Goal: Information Seeking & Learning: Check status

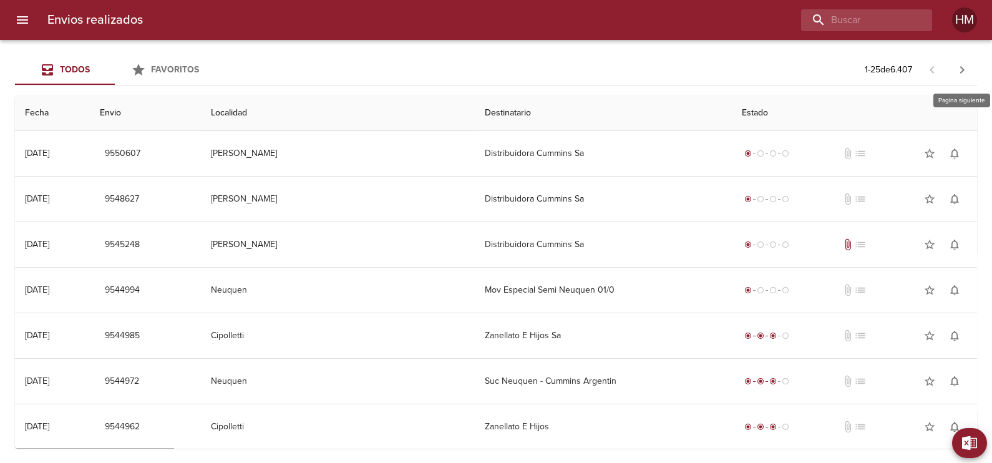
click at [959, 75] on icon "button" at bounding box center [962, 69] width 15 height 15
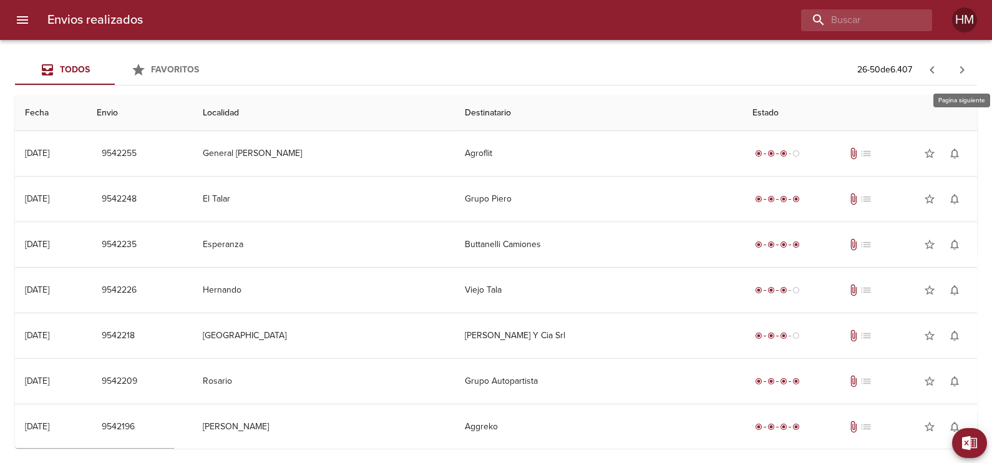
click at [952, 78] on button "button" at bounding box center [962, 70] width 30 height 30
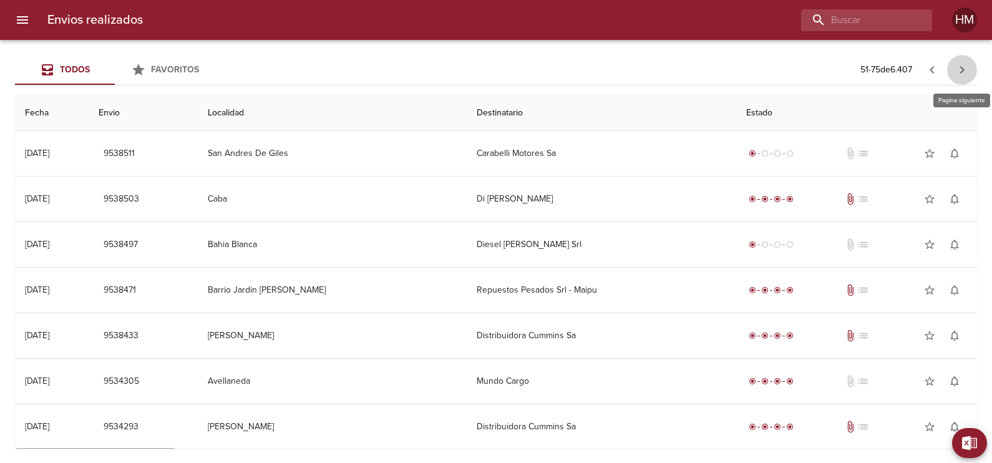
click at [952, 78] on button "button" at bounding box center [962, 70] width 30 height 30
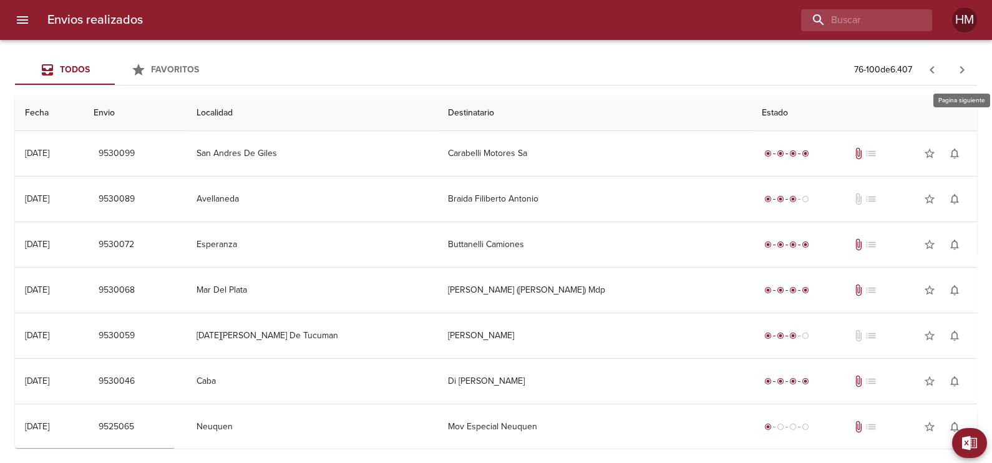
click at [952, 78] on button "button" at bounding box center [962, 70] width 30 height 30
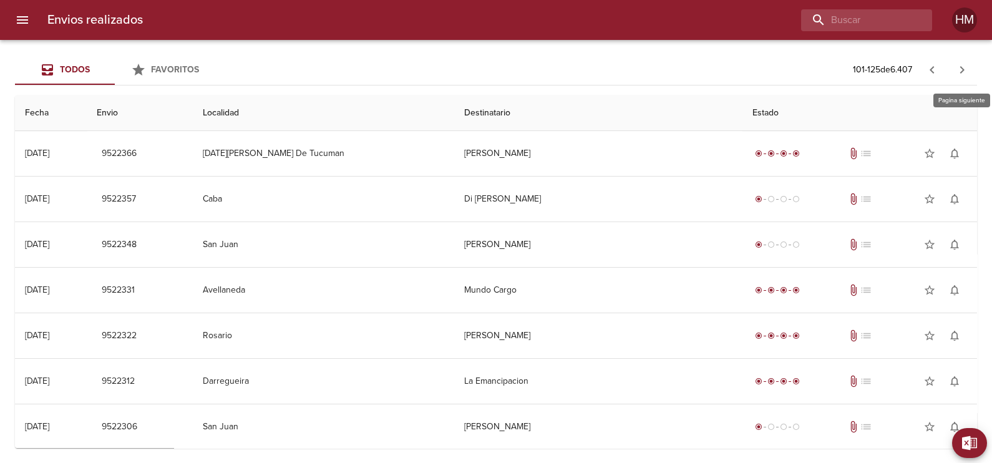
click at [952, 78] on button "button" at bounding box center [962, 70] width 30 height 30
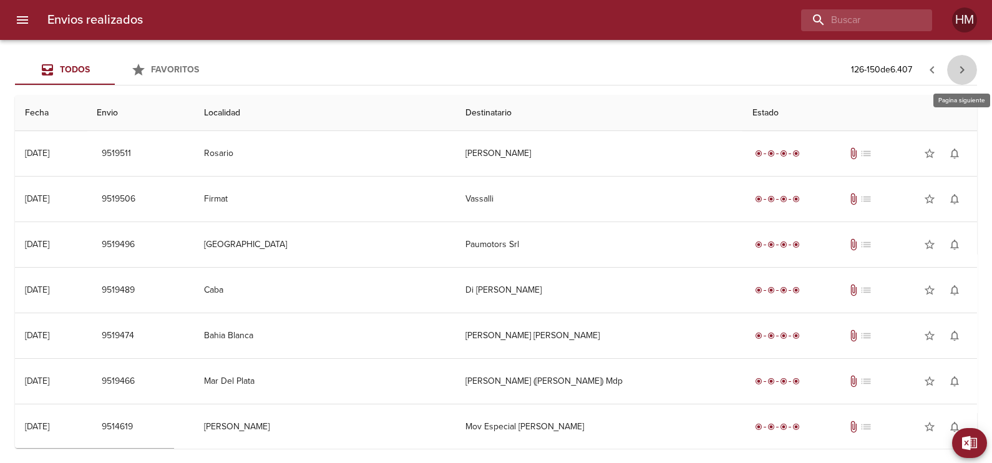
click at [965, 73] on icon "button" at bounding box center [962, 69] width 15 height 15
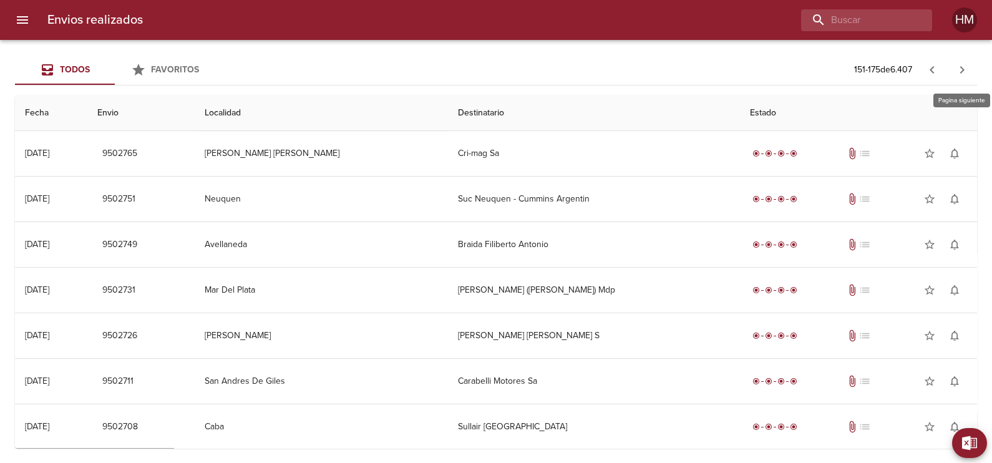
click at [965, 73] on icon "button" at bounding box center [962, 69] width 15 height 15
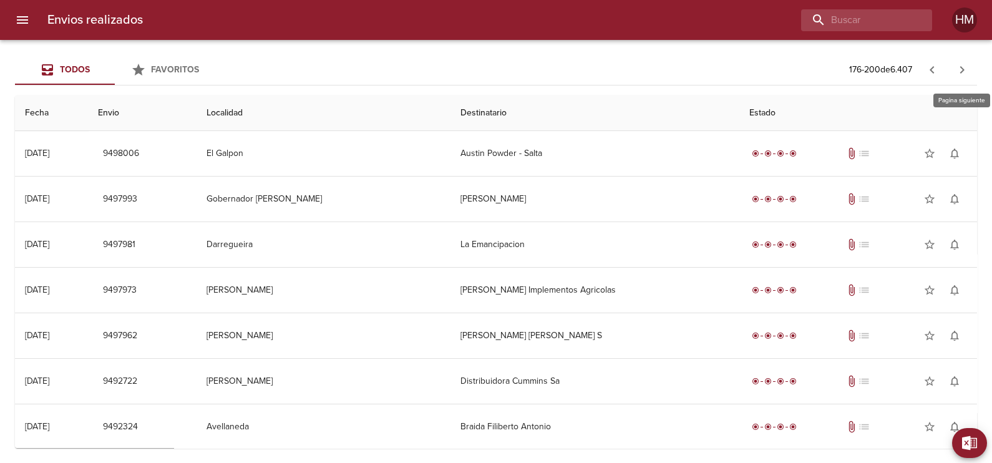
click at [959, 72] on icon "button" at bounding box center [962, 69] width 15 height 15
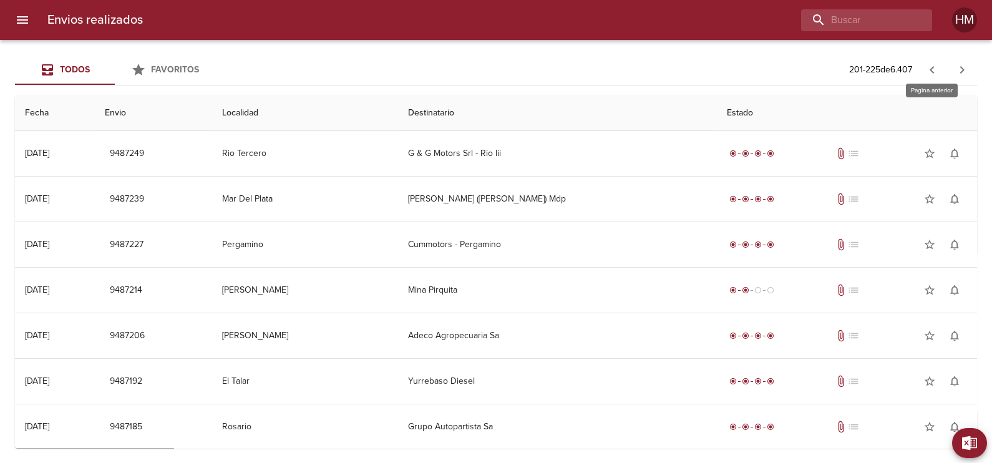
click at [930, 62] on icon "button" at bounding box center [932, 69] width 15 height 15
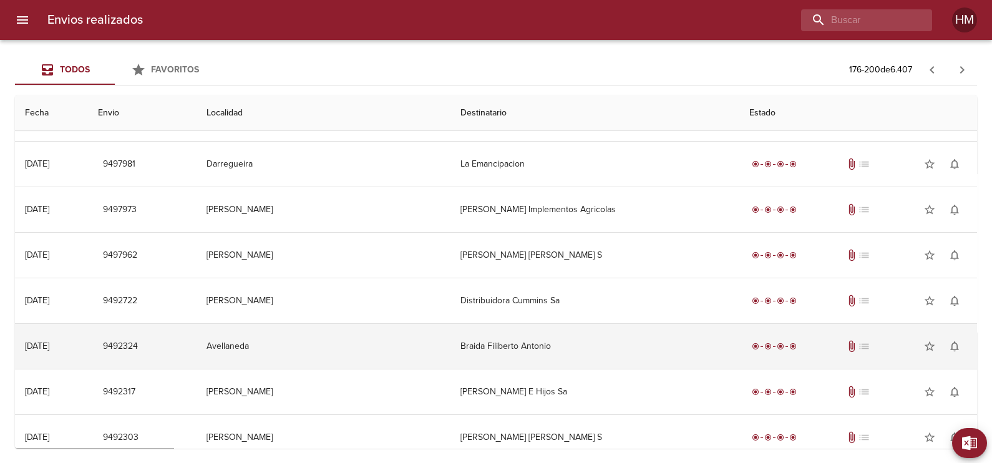
scroll to position [77, 0]
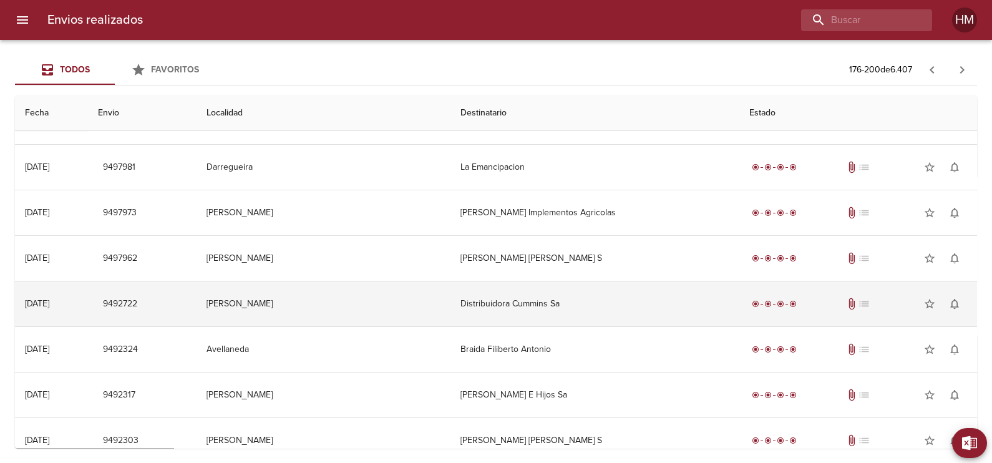
click at [484, 306] on td "Distribuidora Cummins Sa" at bounding box center [595, 303] width 289 height 45
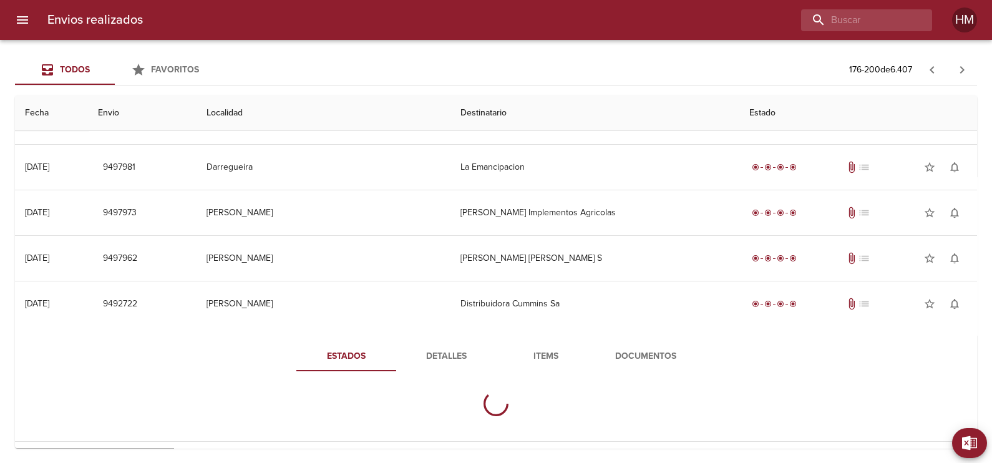
click at [444, 355] on span "Detalles" at bounding box center [446, 357] width 85 height 16
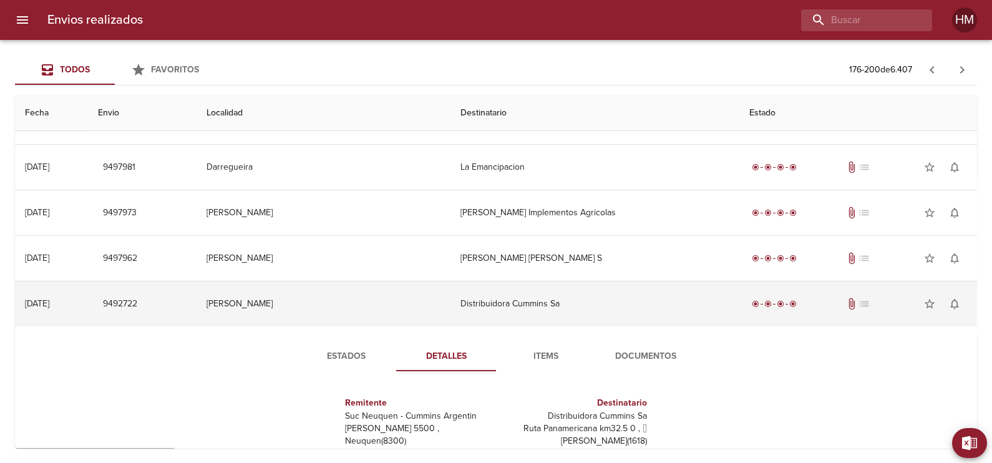
scroll to position [0, 0]
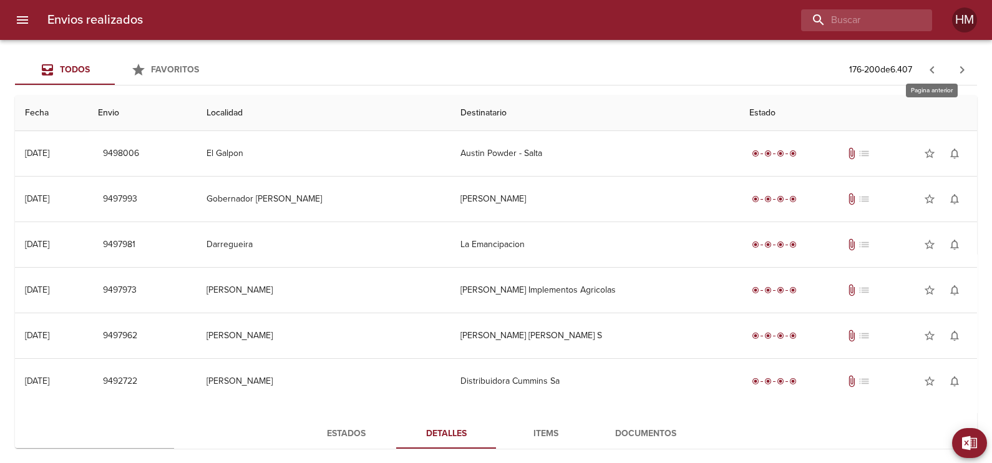
click at [932, 71] on icon "button" at bounding box center [932, 69] width 4 height 7
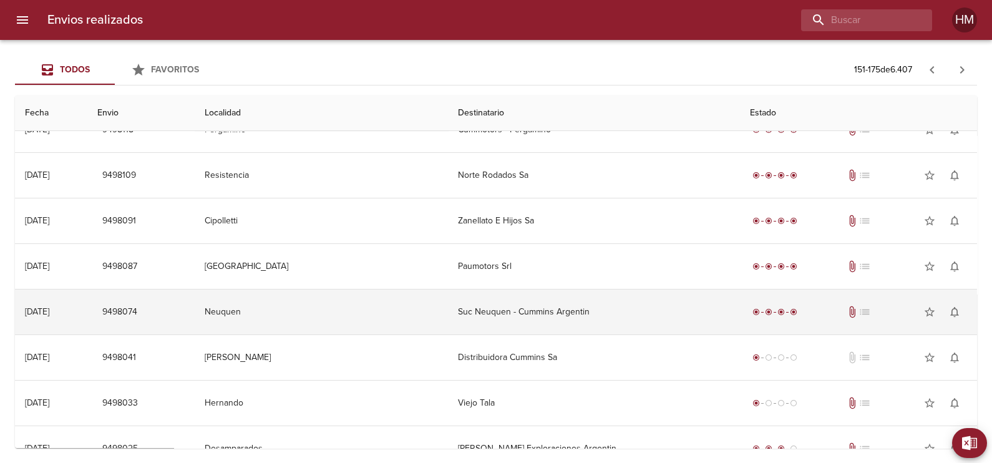
scroll to position [818, 0]
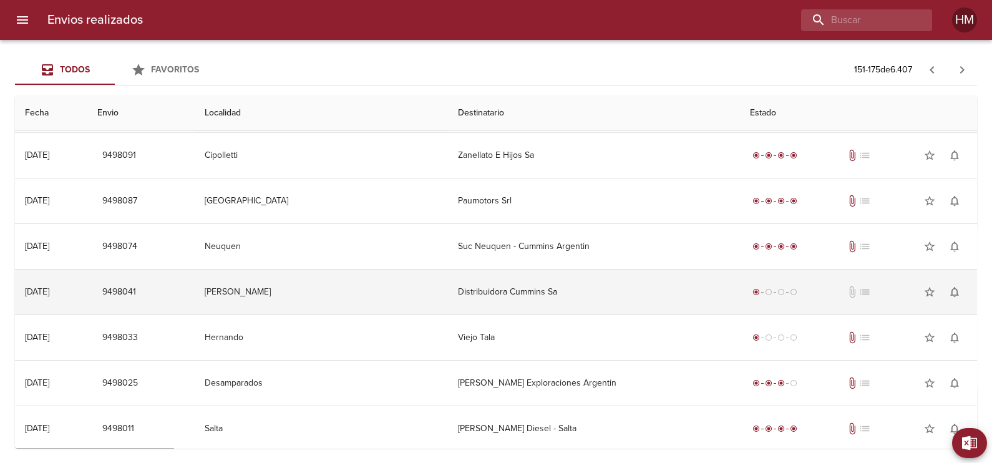
click at [480, 305] on td "Distribuidora Cummins Sa" at bounding box center [594, 292] width 292 height 45
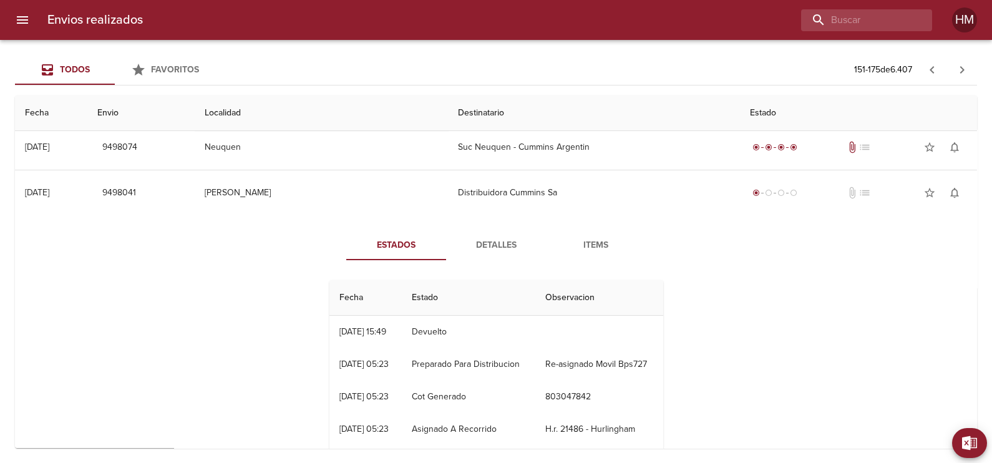
scroll to position [896, 0]
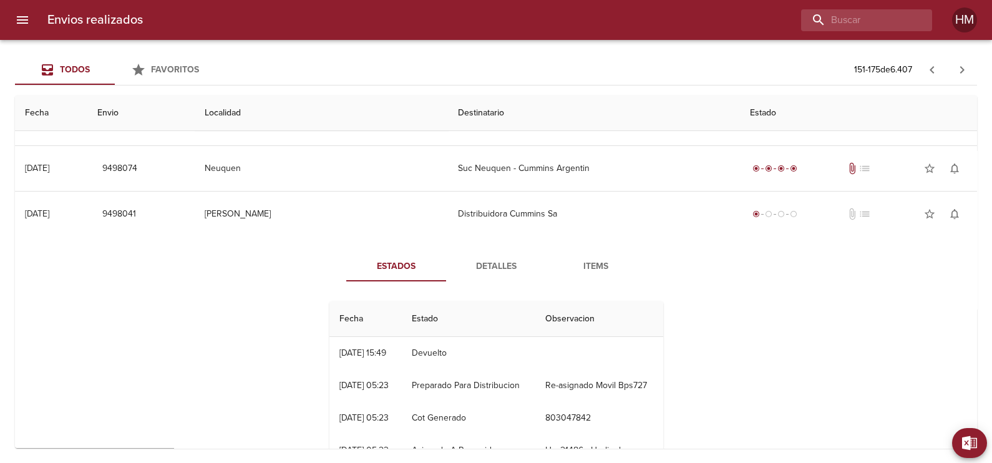
click at [511, 259] on span "Detalles" at bounding box center [496, 267] width 85 height 16
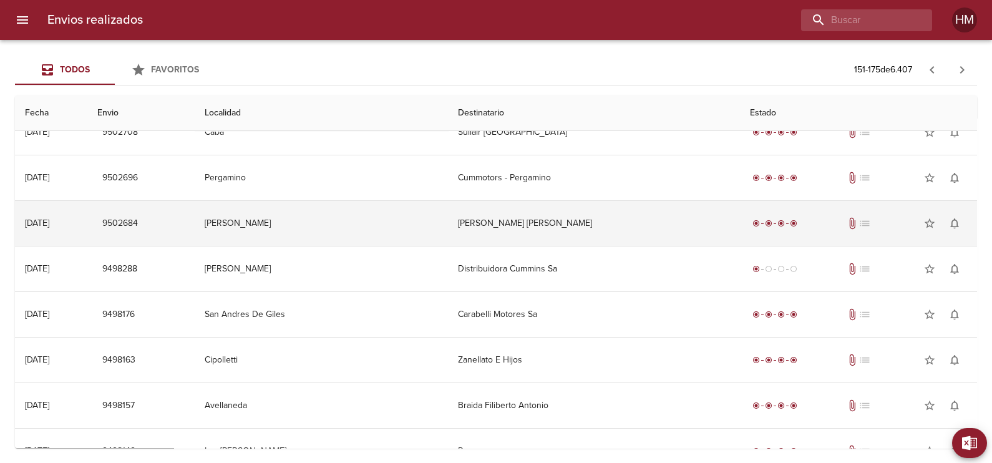
scroll to position [272, 0]
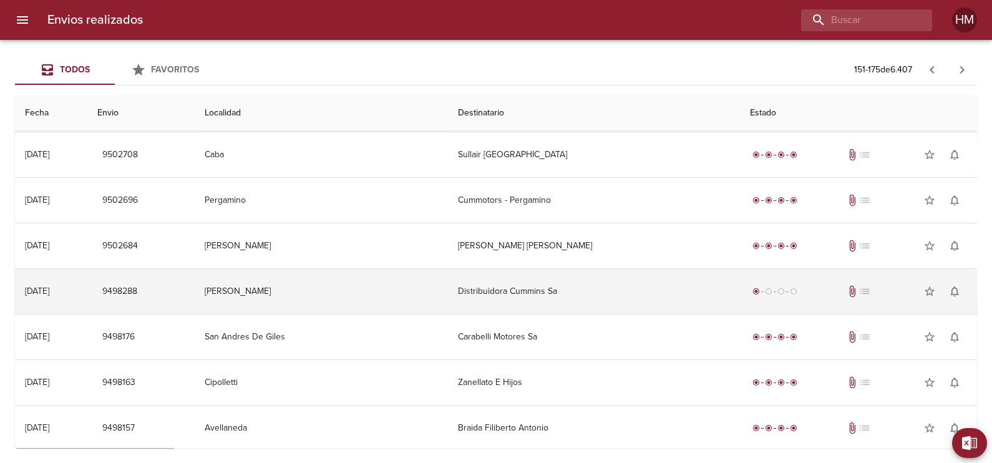
click at [495, 278] on td "Distribuidora Cummins Sa" at bounding box center [594, 291] width 292 height 45
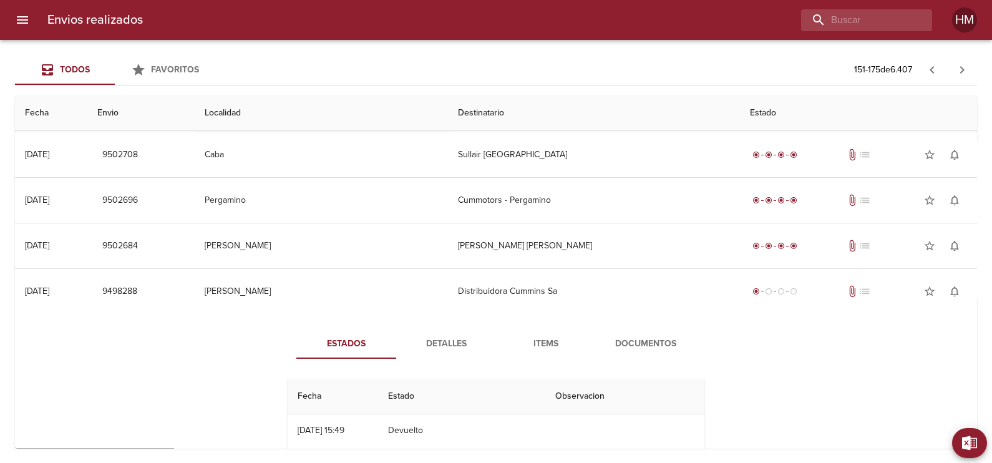
click at [447, 337] on span "Detalles" at bounding box center [446, 344] width 85 height 16
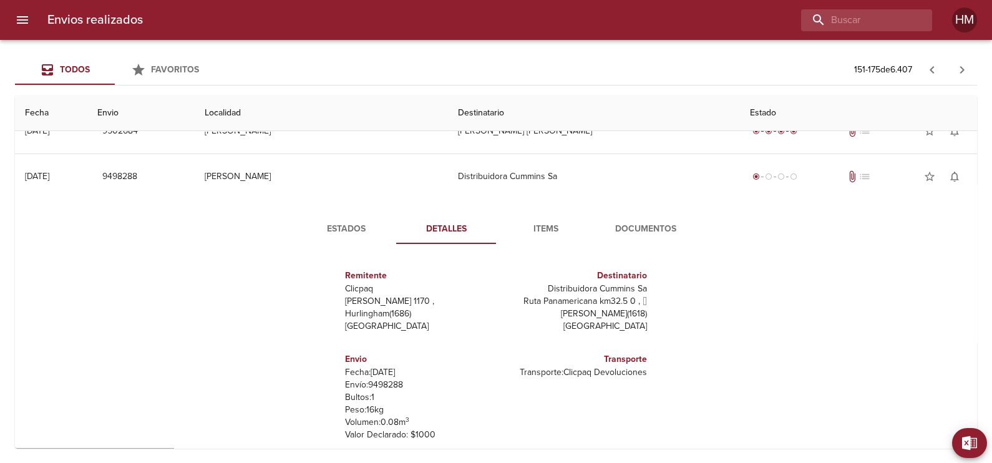
scroll to position [428, 0]
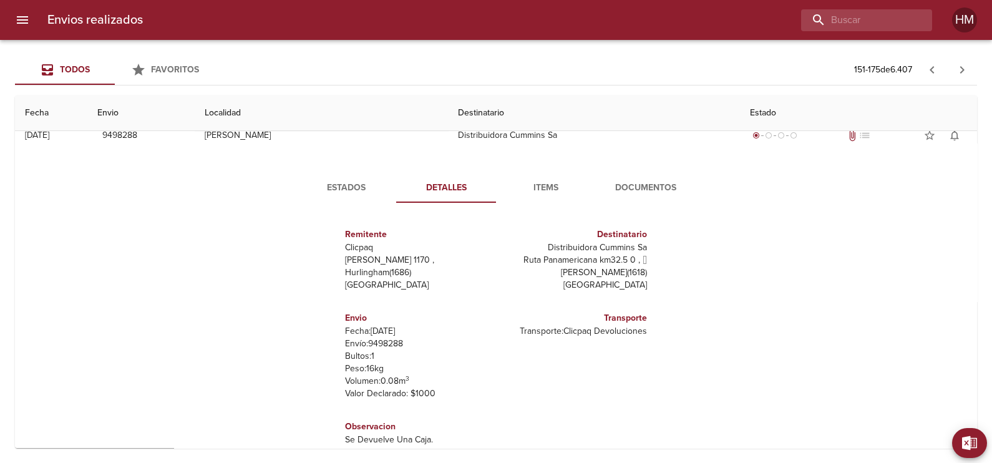
click at [629, 186] on span "Documentos" at bounding box center [645, 188] width 85 height 16
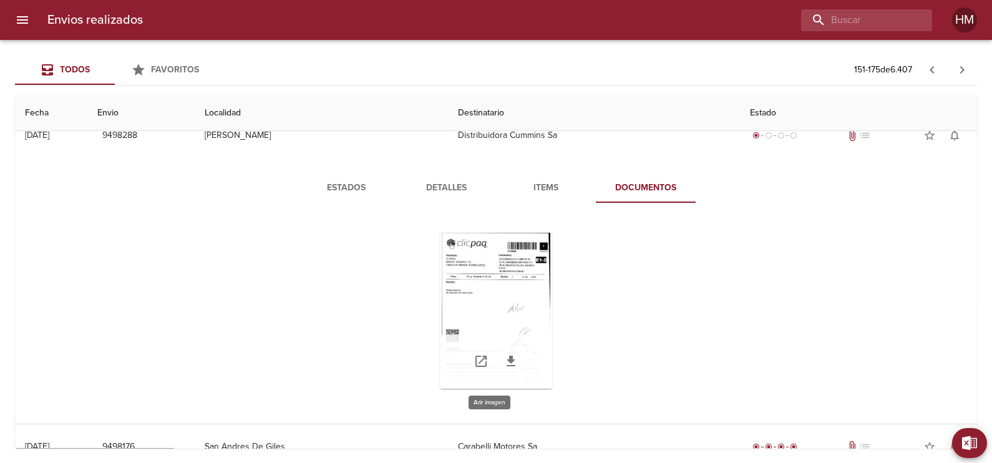
click at [526, 293] on div "Tabla de envíos del cliente" at bounding box center [496, 311] width 112 height 156
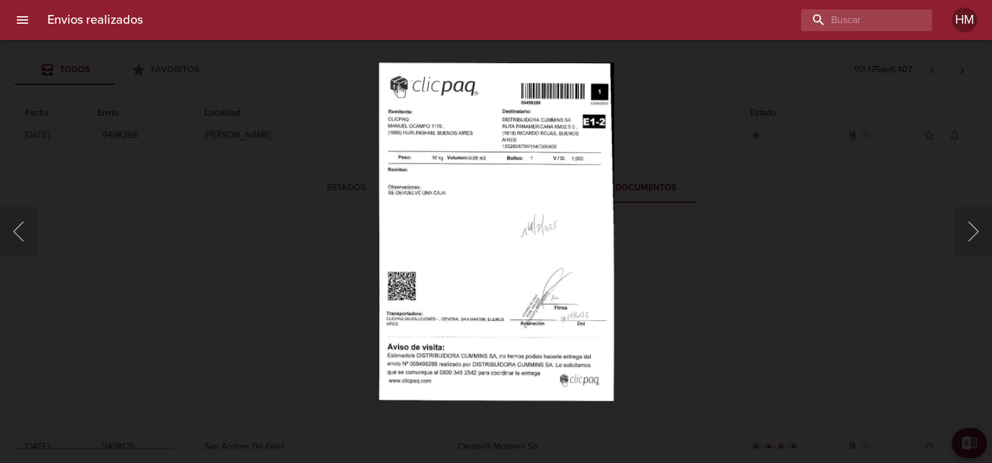
click at [500, 220] on img "Lightbox" at bounding box center [495, 231] width 235 height 339
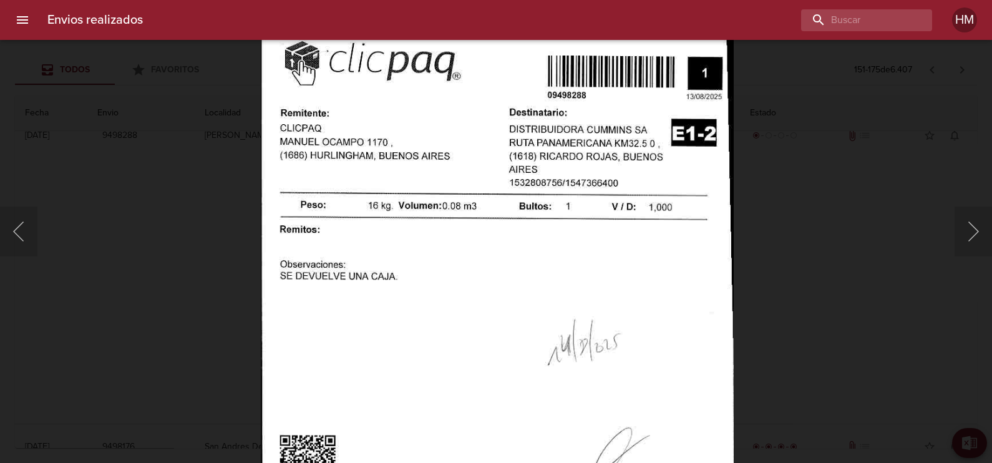
click at [436, 304] on img "Lightbox" at bounding box center [497, 354] width 473 height 680
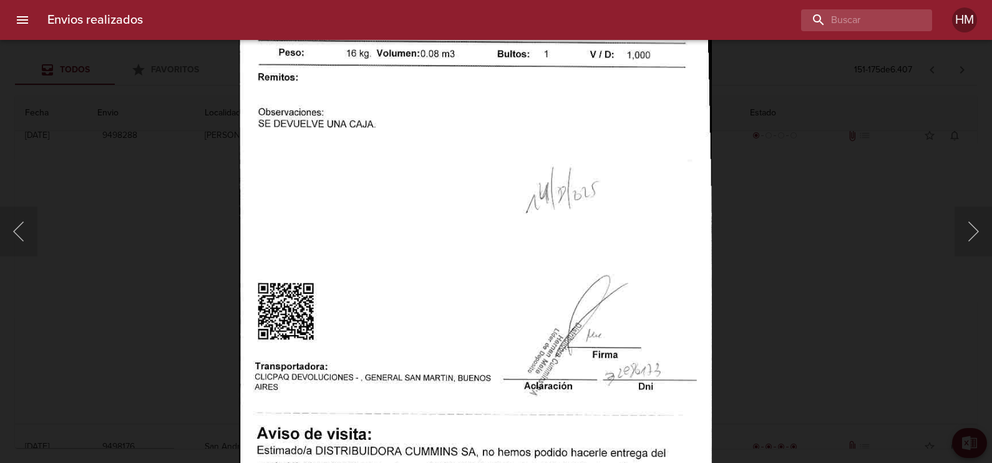
click at [649, 160] on img "Lightbox" at bounding box center [475, 202] width 473 height 680
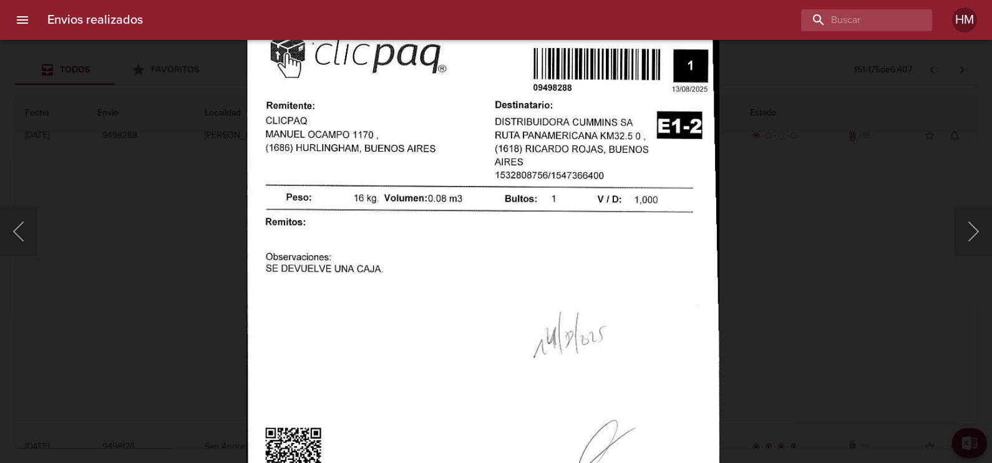
click at [638, 299] on img "Lightbox" at bounding box center [483, 347] width 473 height 680
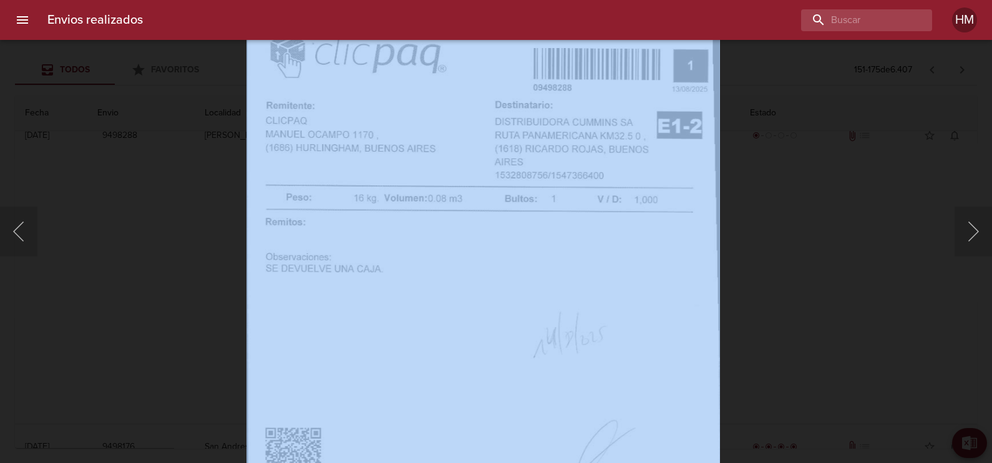
drag, startPoint x: 723, startPoint y: 321, endPoint x: 681, endPoint y: 126, distance: 199.8
click at [681, 126] on div "Lightbox" at bounding box center [496, 231] width 992 height 463
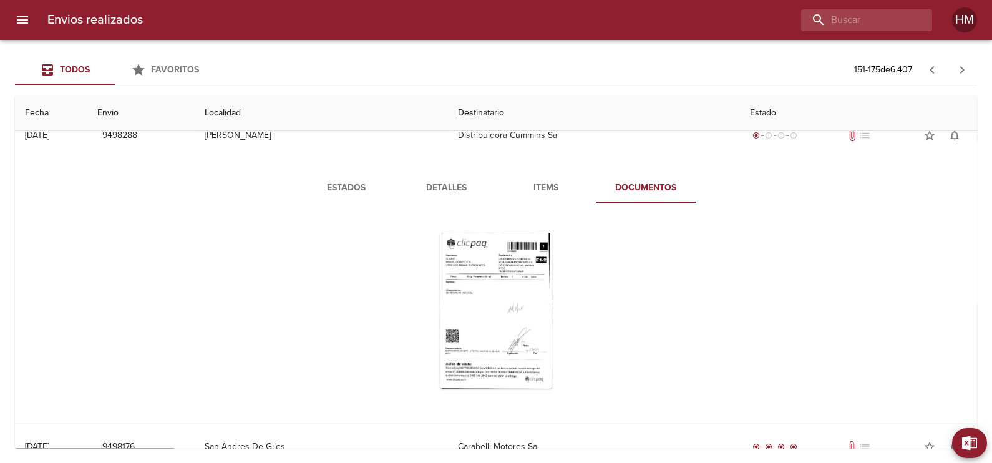
click at [580, 316] on img "Lightbox" at bounding box center [483, 347] width 473 height 680
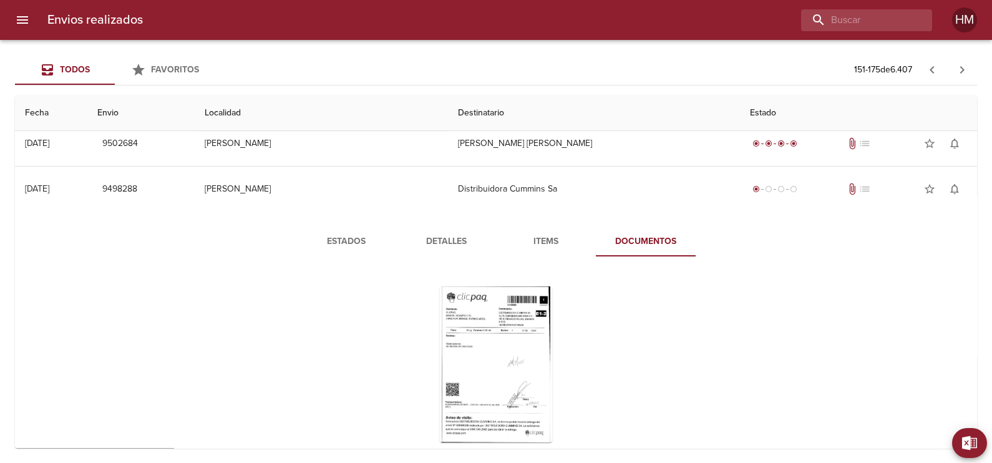
scroll to position [350, 0]
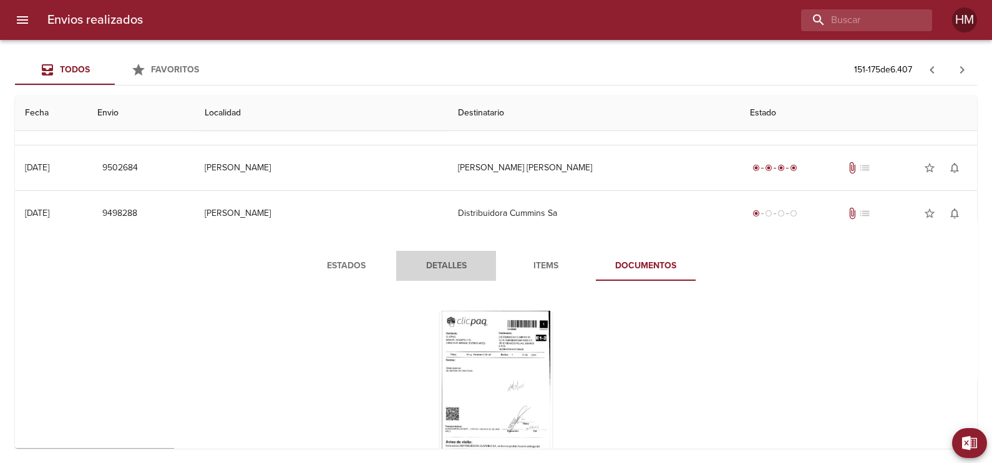
click at [451, 265] on span "Detalles" at bounding box center [446, 266] width 85 height 16
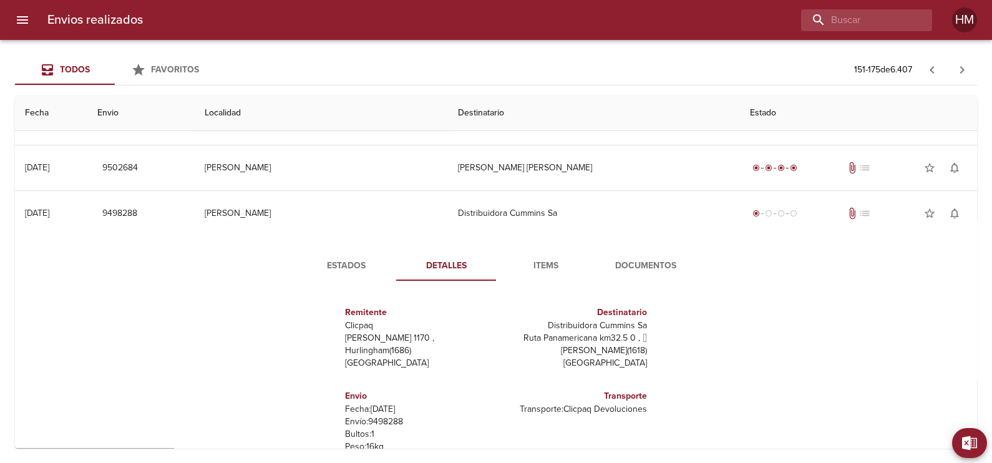
click at [645, 266] on span "Documentos" at bounding box center [645, 266] width 85 height 16
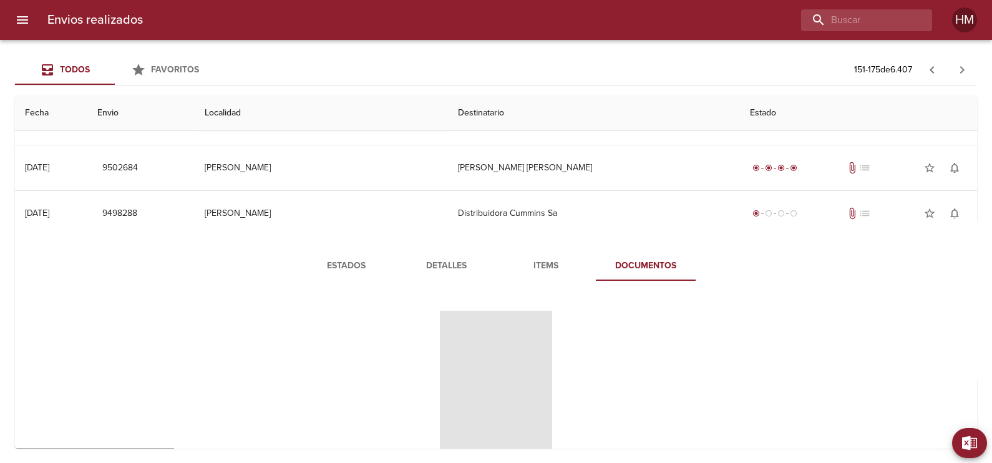
click at [549, 266] on span "Items" at bounding box center [546, 266] width 85 height 16
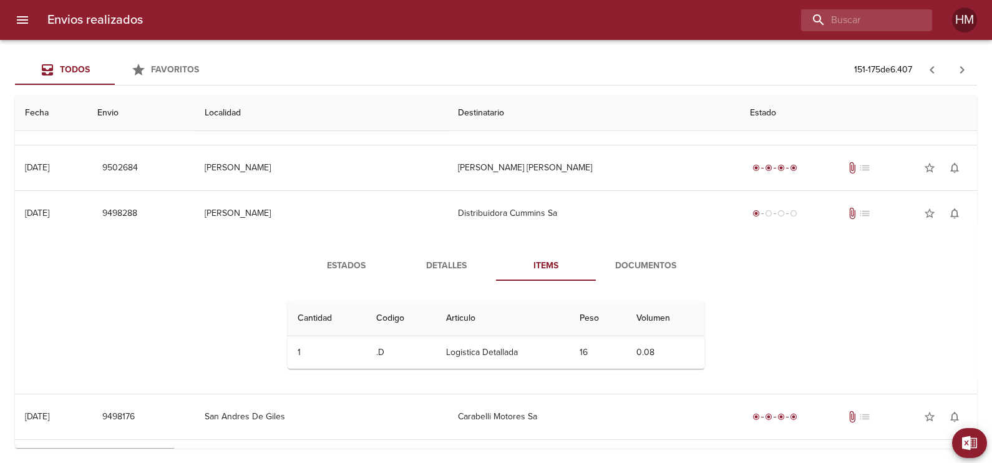
click at [617, 270] on span "Documentos" at bounding box center [645, 266] width 85 height 16
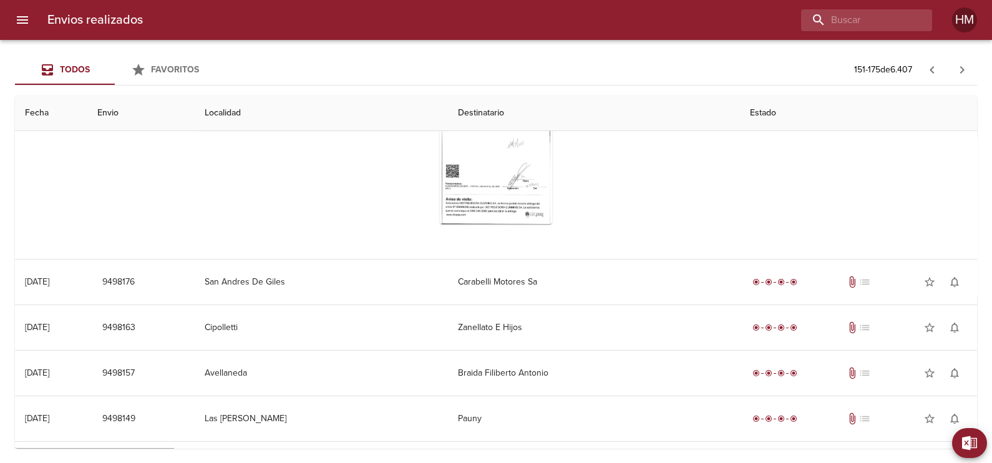
scroll to position [662, 0]
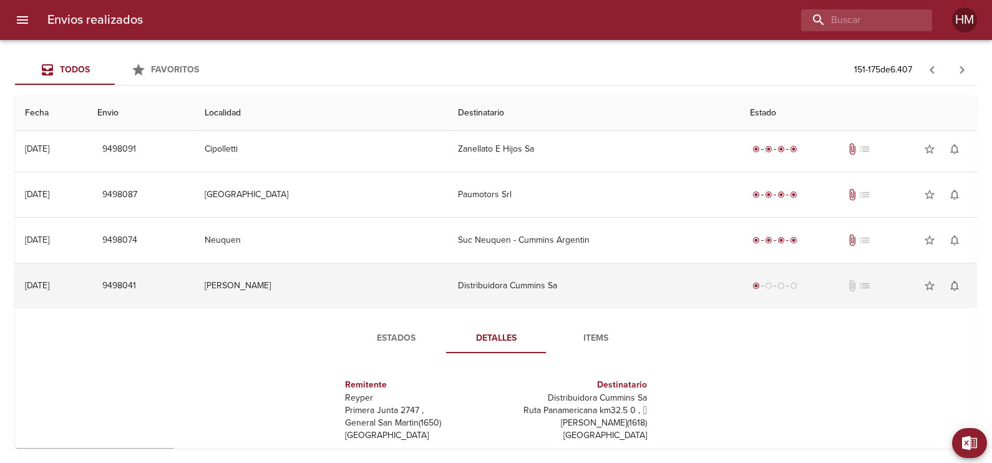
click at [488, 280] on td "Distribuidora Cummins Sa" at bounding box center [594, 285] width 292 height 45
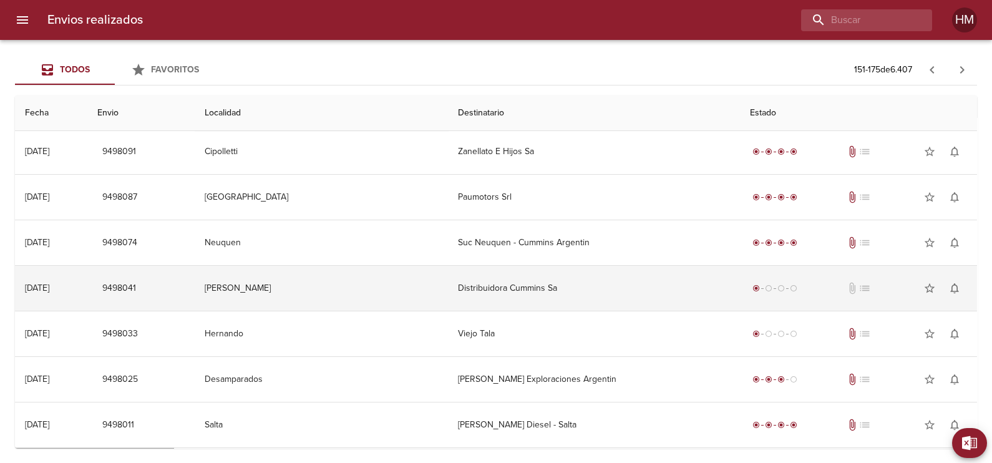
scroll to position [1084, 0]
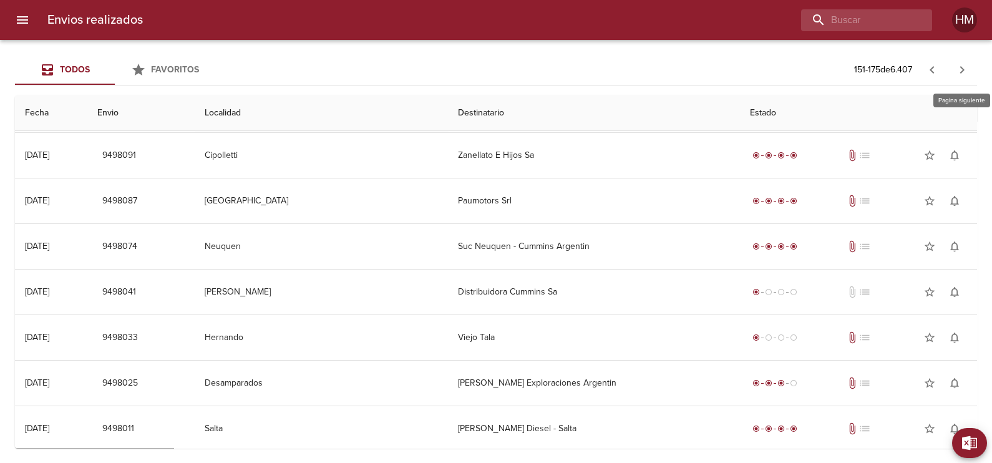
click at [962, 68] on icon "button" at bounding box center [962, 69] width 4 height 7
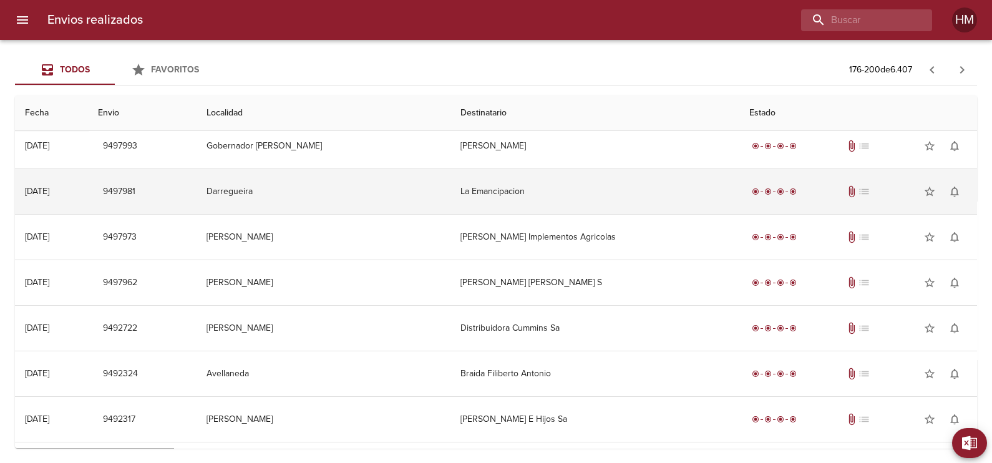
scroll to position [77, 0]
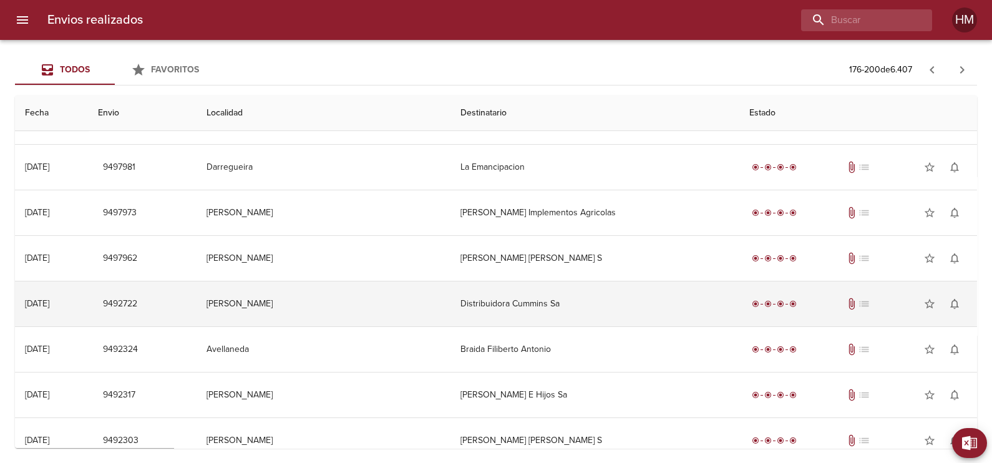
click at [496, 291] on td "Distribuidora Cummins Sa" at bounding box center [595, 303] width 289 height 45
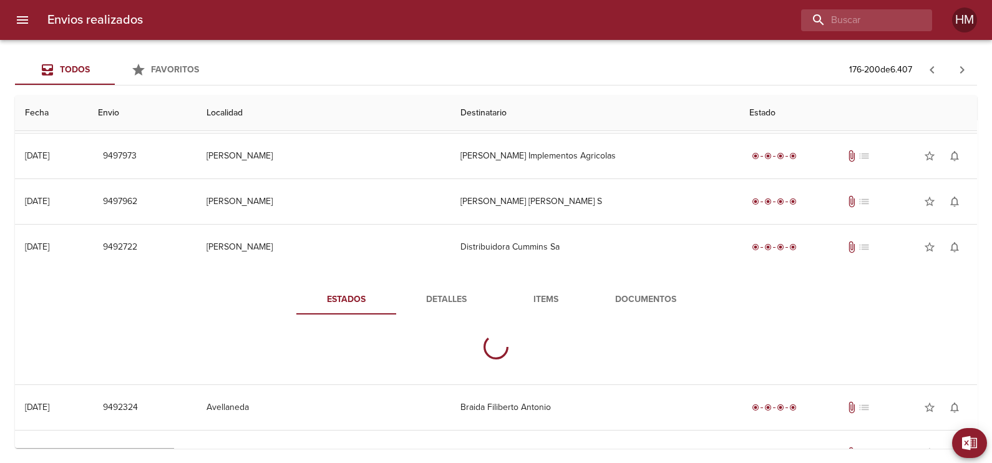
scroll to position [234, 0]
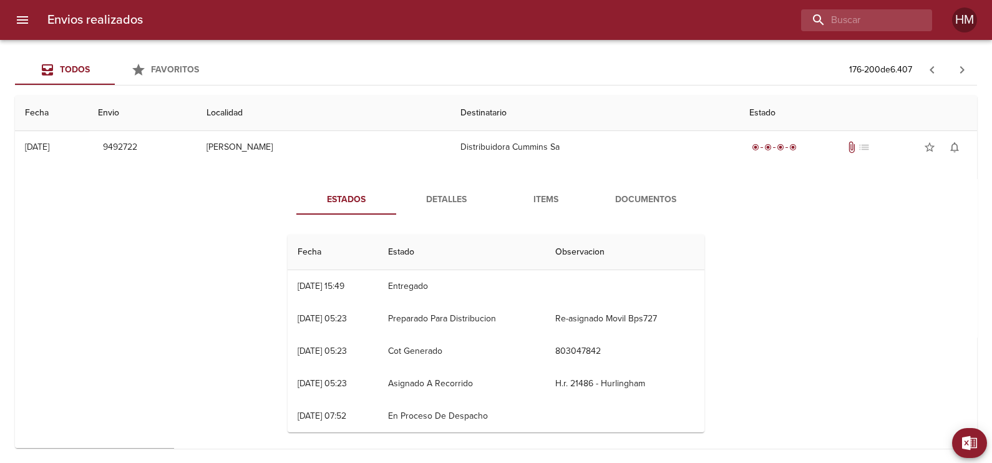
click at [462, 200] on span "Detalles" at bounding box center [446, 200] width 85 height 16
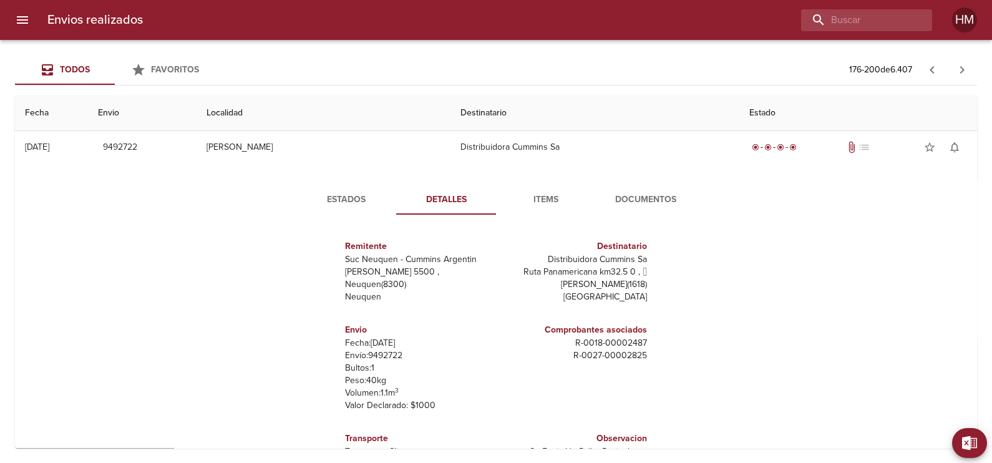
scroll to position [6, 0]
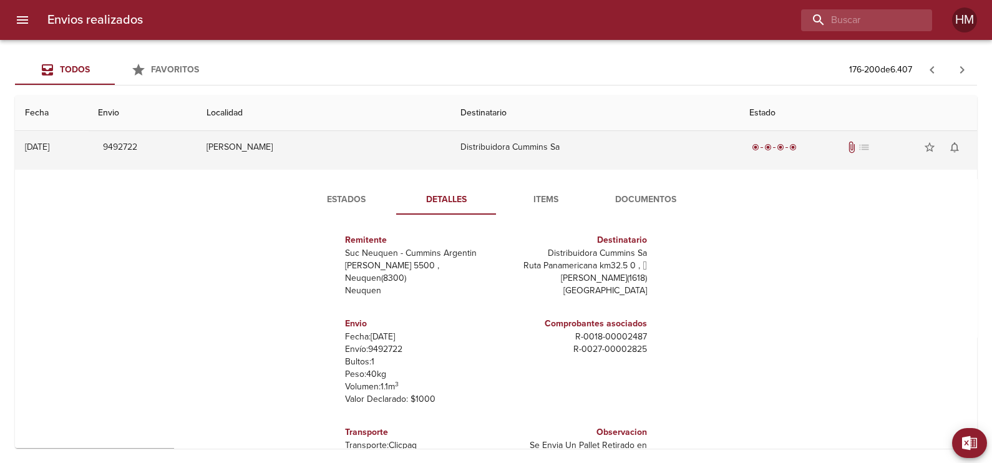
click at [523, 149] on td "Distribuidora Cummins Sa" at bounding box center [595, 147] width 289 height 45
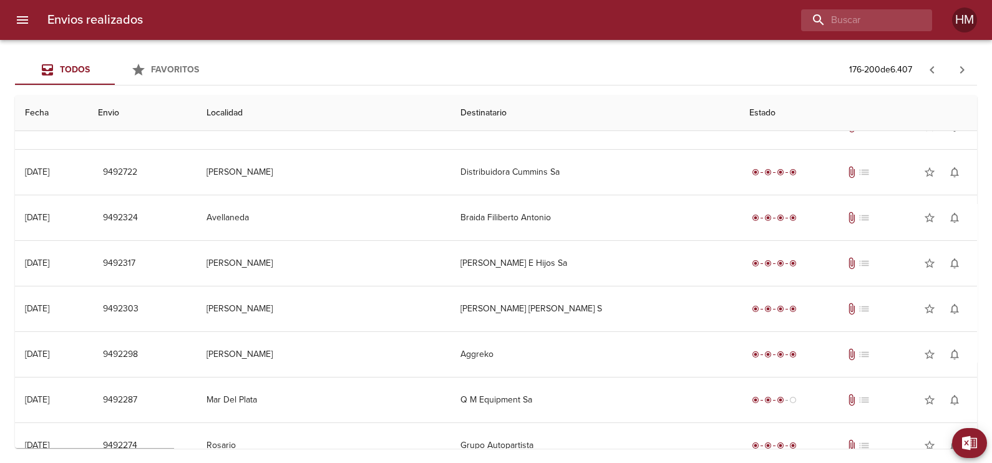
scroll to position [38, 0]
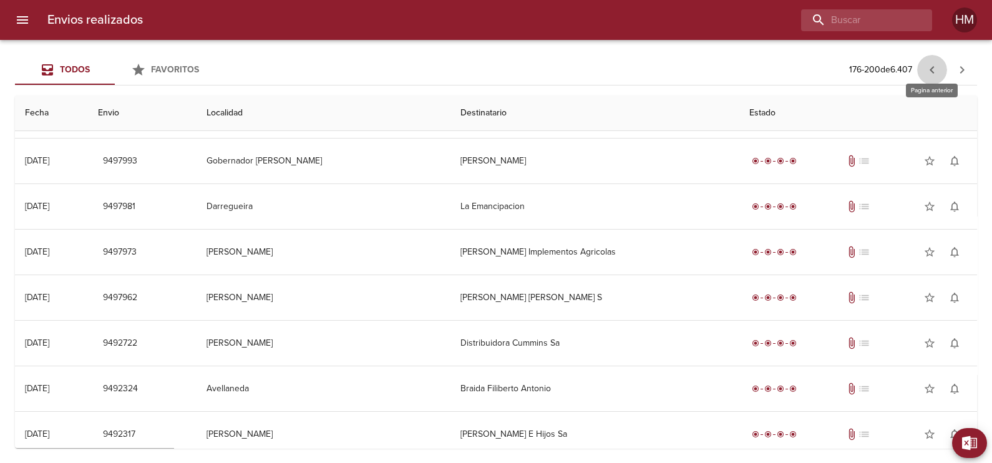
click at [929, 69] on icon "button" at bounding box center [932, 69] width 15 height 15
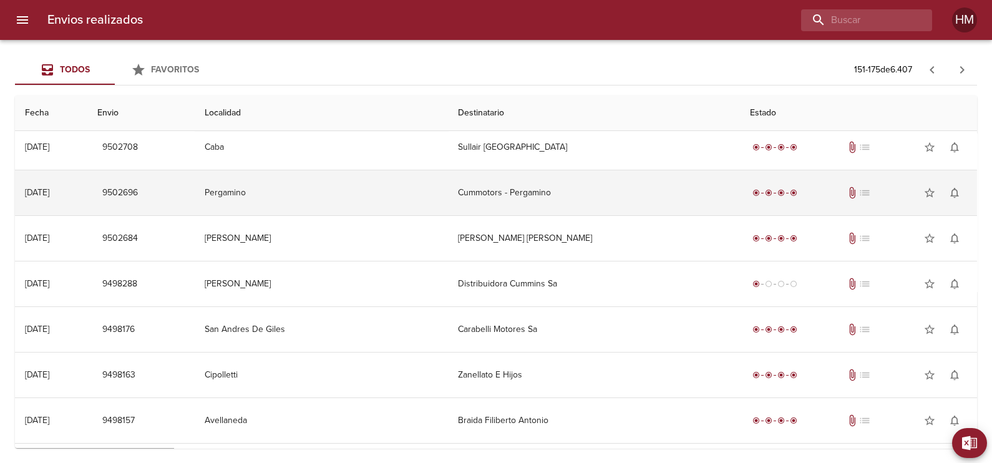
scroll to position [311, 0]
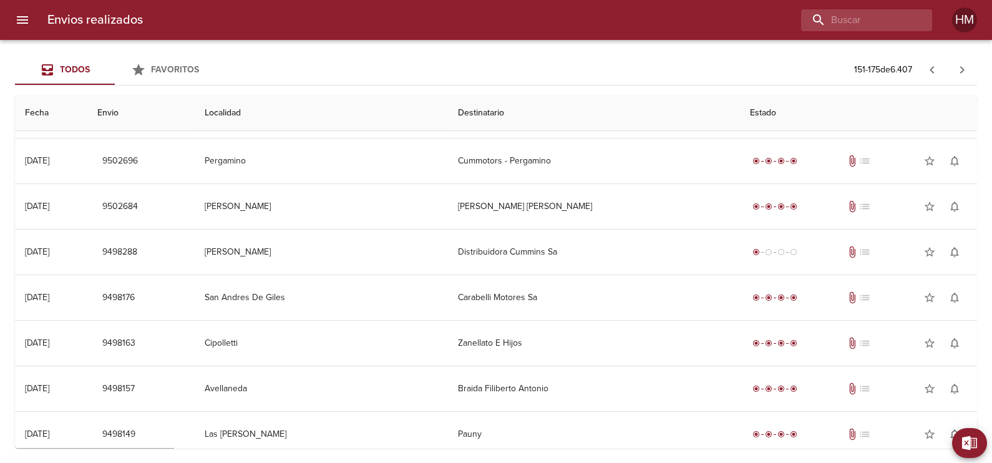
click at [932, 72] on icon "button" at bounding box center [932, 69] width 15 height 15
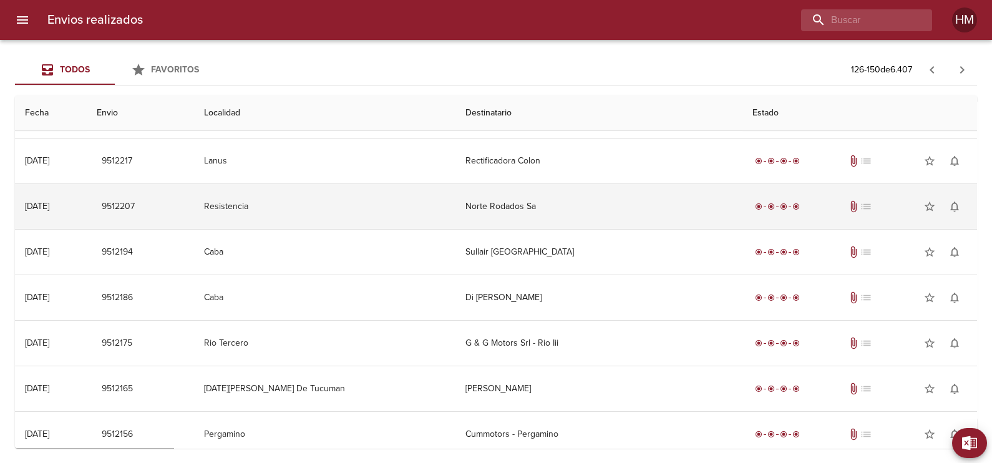
scroll to position [0, 0]
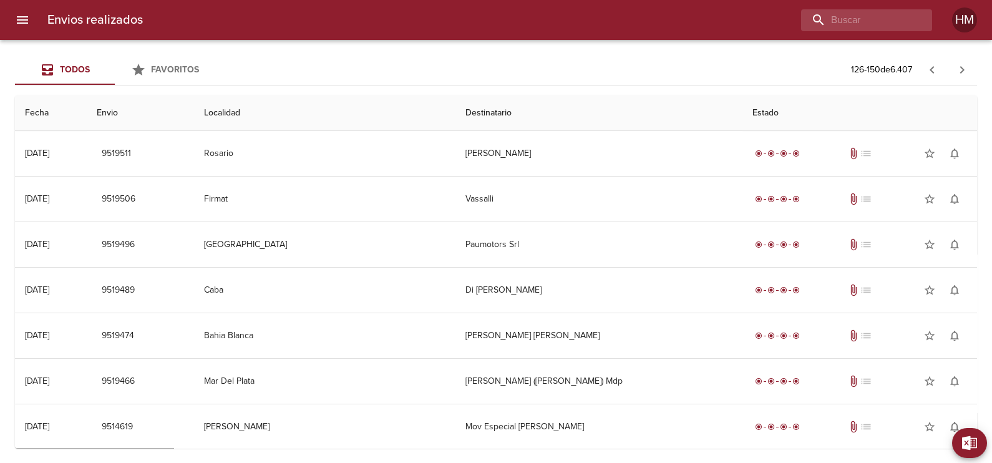
click at [932, 69] on icon "button" at bounding box center [932, 69] width 15 height 15
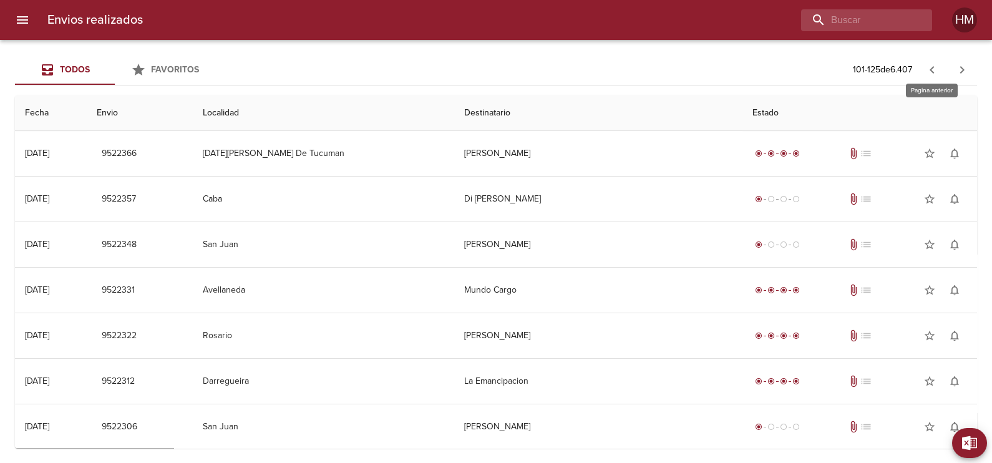
click at [932, 69] on icon "button" at bounding box center [932, 69] width 15 height 15
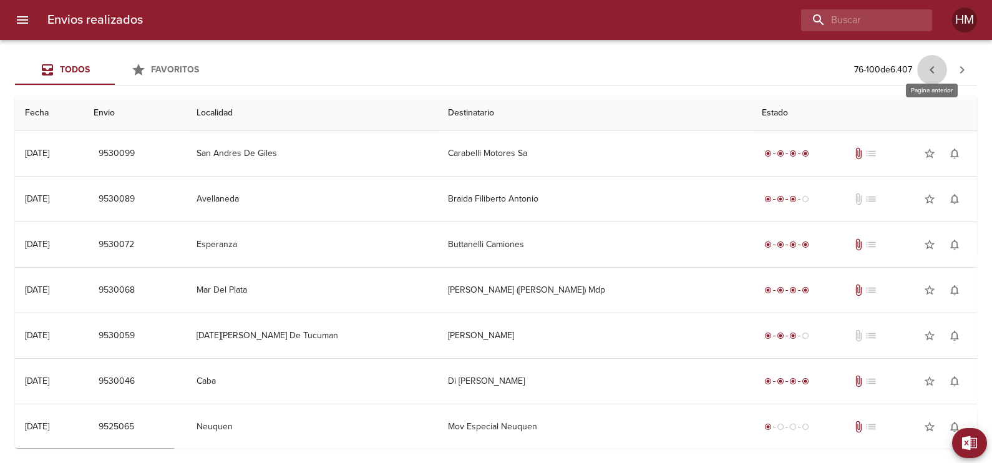
click at [932, 69] on icon "button" at bounding box center [932, 69] width 15 height 15
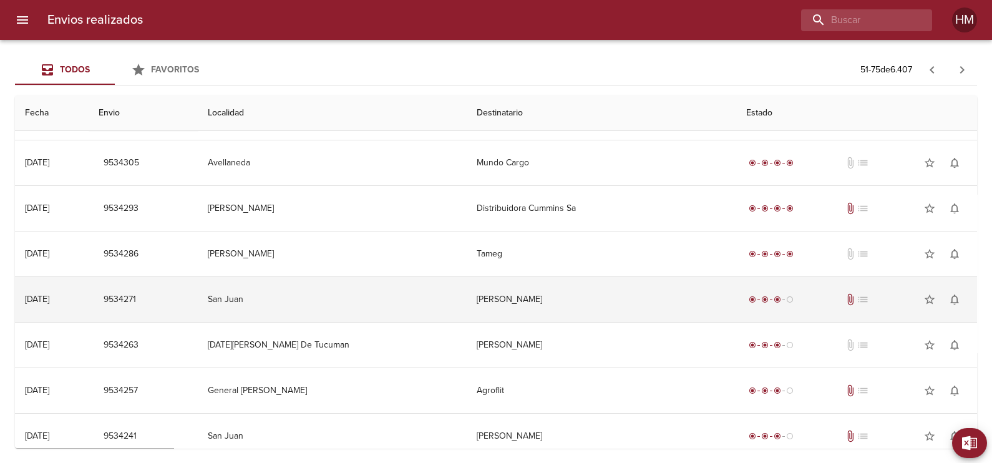
scroll to position [194, 0]
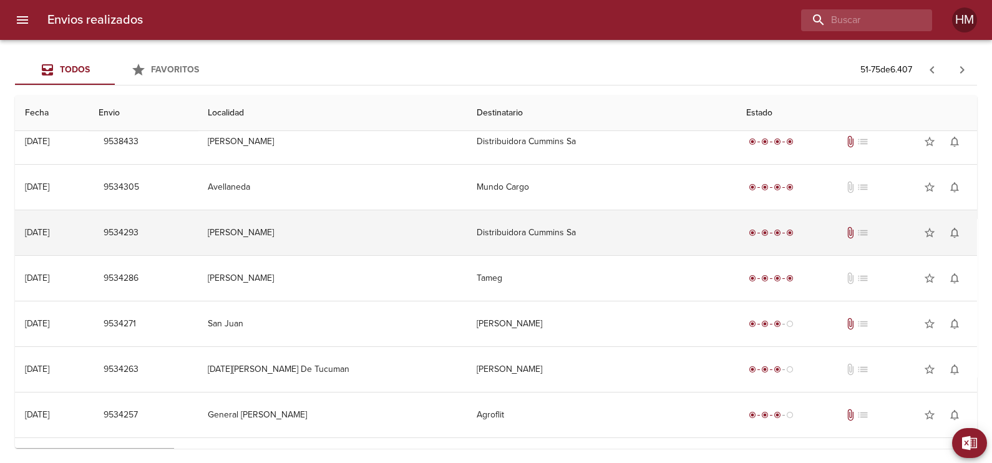
click at [524, 235] on td "Distribuidora Cummins Sa" at bounding box center [602, 232] width 270 height 45
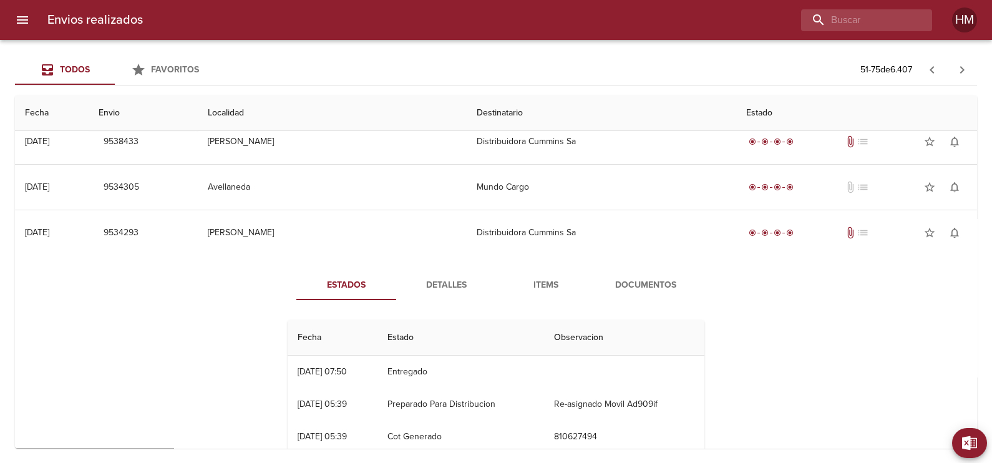
click at [455, 271] on button "Detalles" at bounding box center [446, 285] width 100 height 30
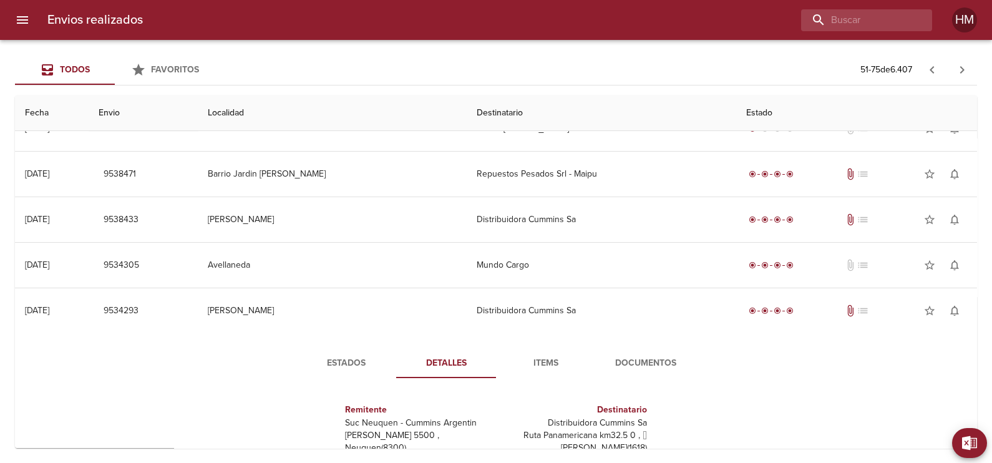
scroll to position [38, 0]
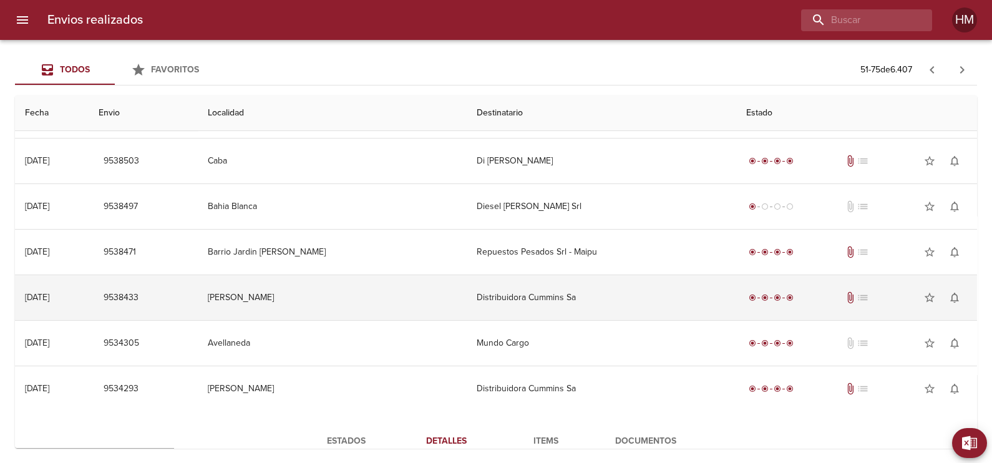
click at [549, 293] on td "Distribuidora Cummins Sa" at bounding box center [602, 297] width 270 height 45
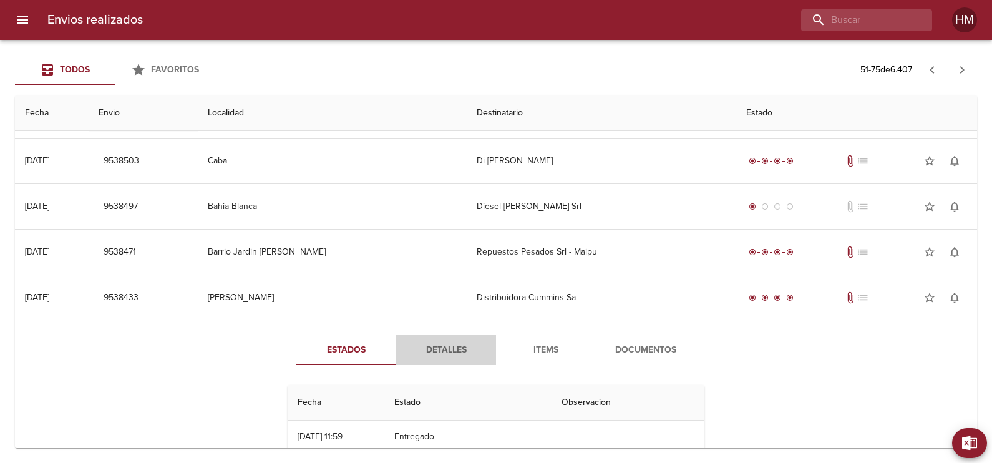
click at [467, 348] on span "Detalles" at bounding box center [446, 351] width 85 height 16
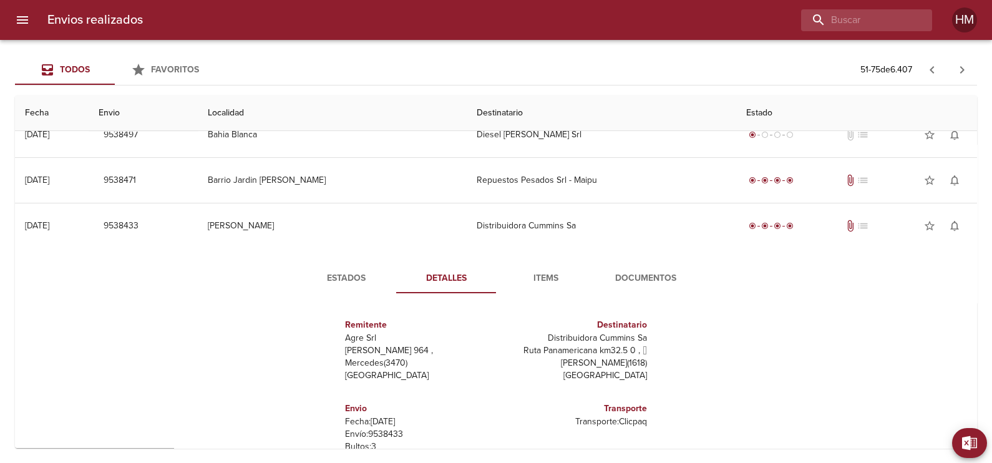
scroll to position [0, 0]
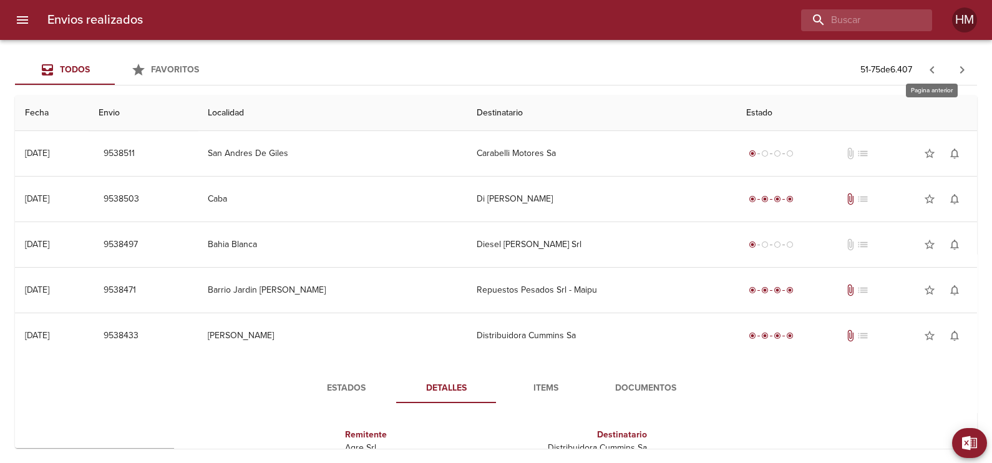
click at [930, 67] on icon "button" at bounding box center [932, 69] width 15 height 15
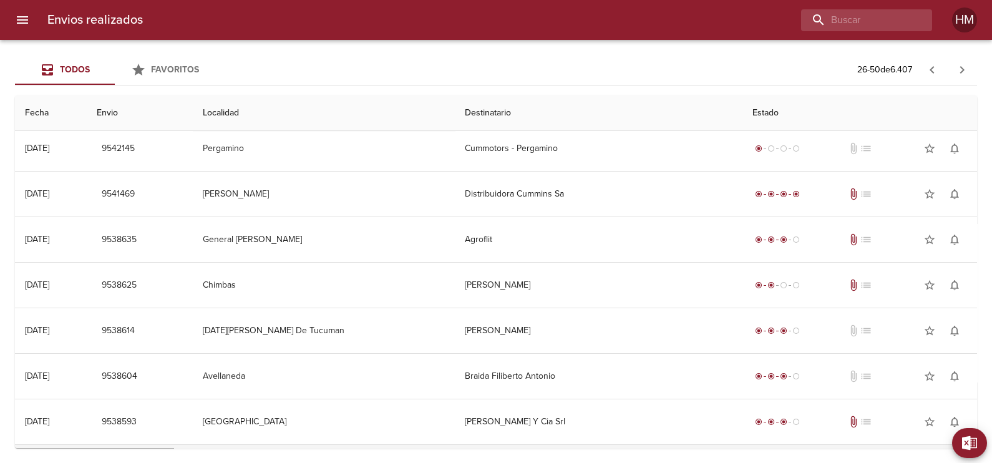
scroll to position [428, 0]
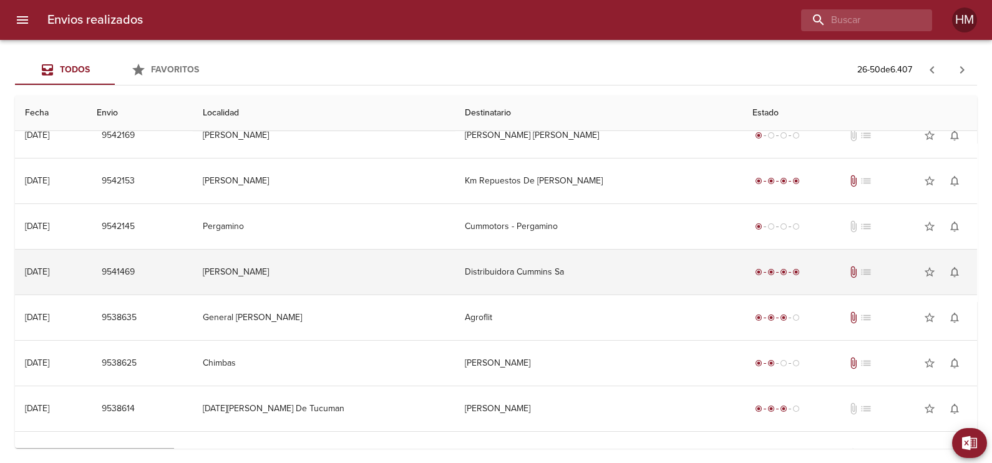
click at [529, 256] on td "Distribuidora Cummins Sa" at bounding box center [599, 272] width 288 height 45
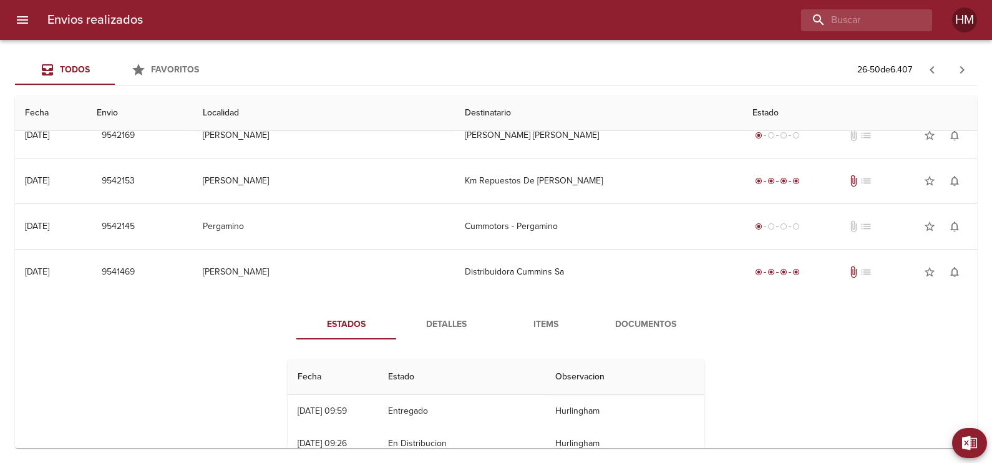
click at [446, 317] on span "Detalles" at bounding box center [446, 325] width 85 height 16
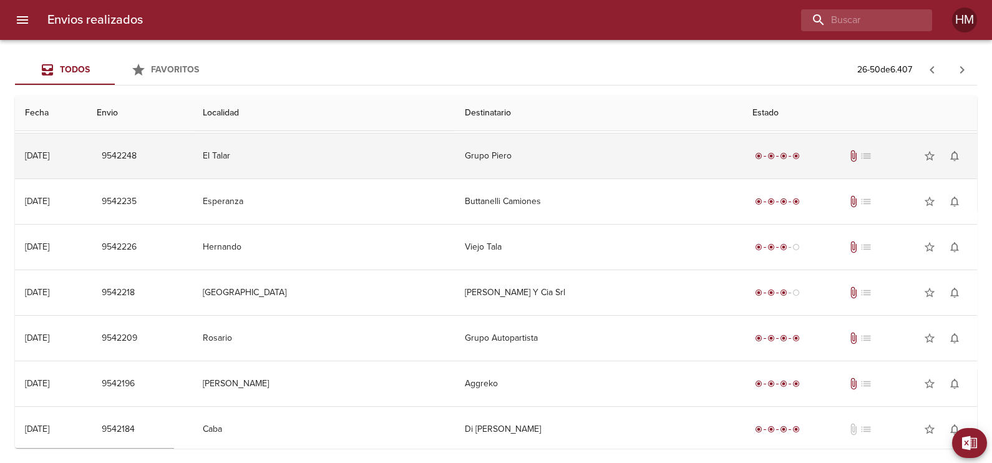
scroll to position [0, 0]
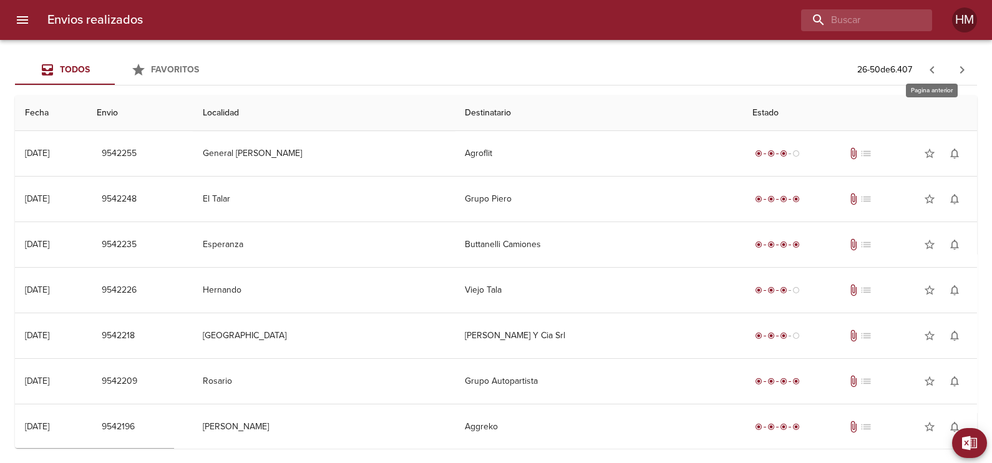
click at [930, 67] on icon "button" at bounding box center [932, 69] width 15 height 15
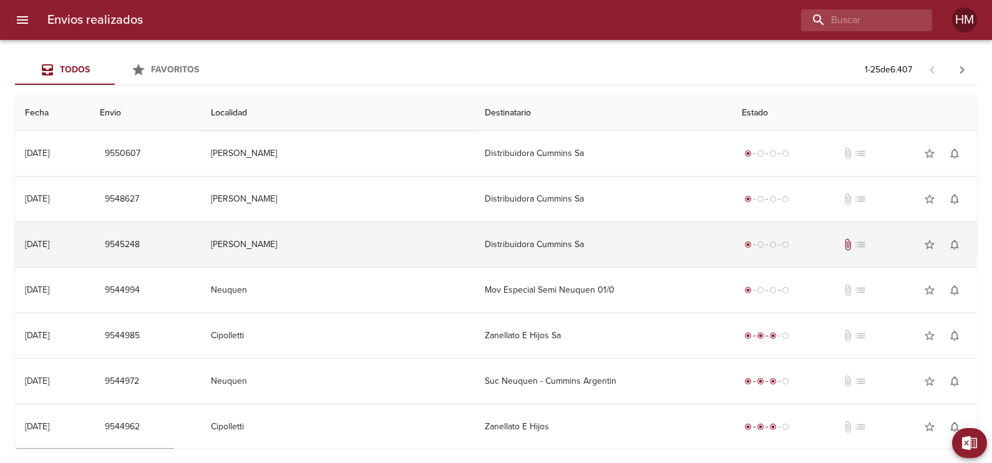
click at [515, 237] on td "Distribuidora Cummins Sa" at bounding box center [603, 244] width 257 height 45
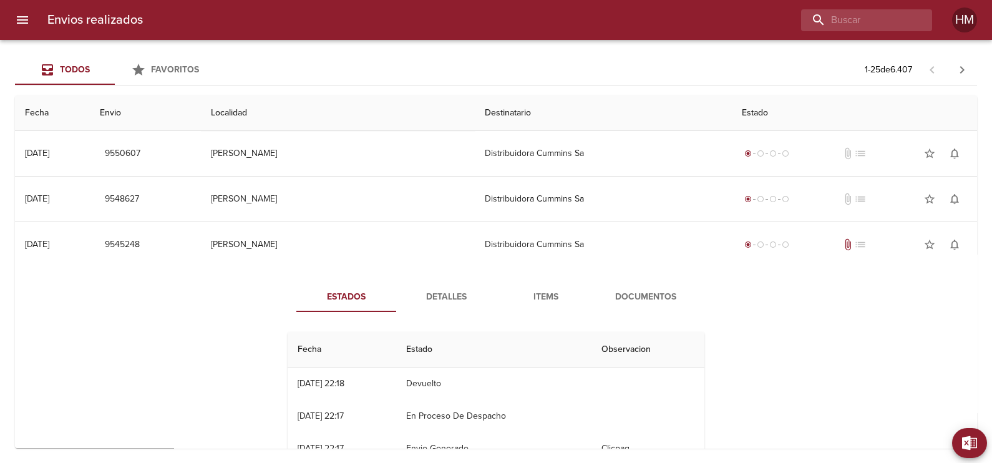
click at [459, 296] on span "Detalles" at bounding box center [446, 298] width 85 height 16
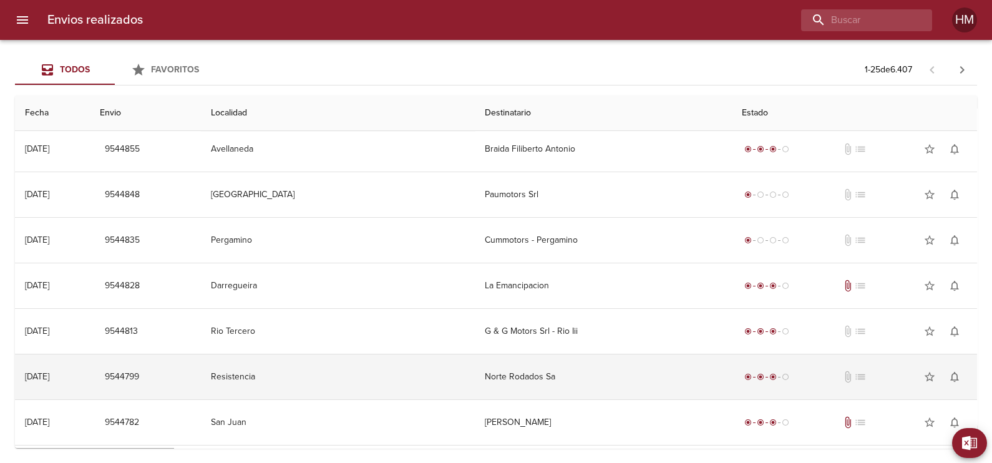
scroll to position [1136, 0]
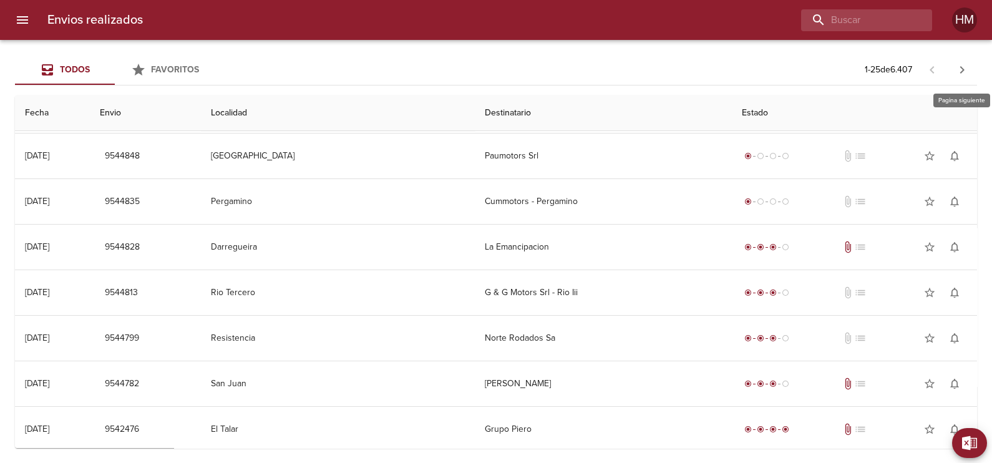
click at [955, 69] on icon "button" at bounding box center [962, 69] width 15 height 15
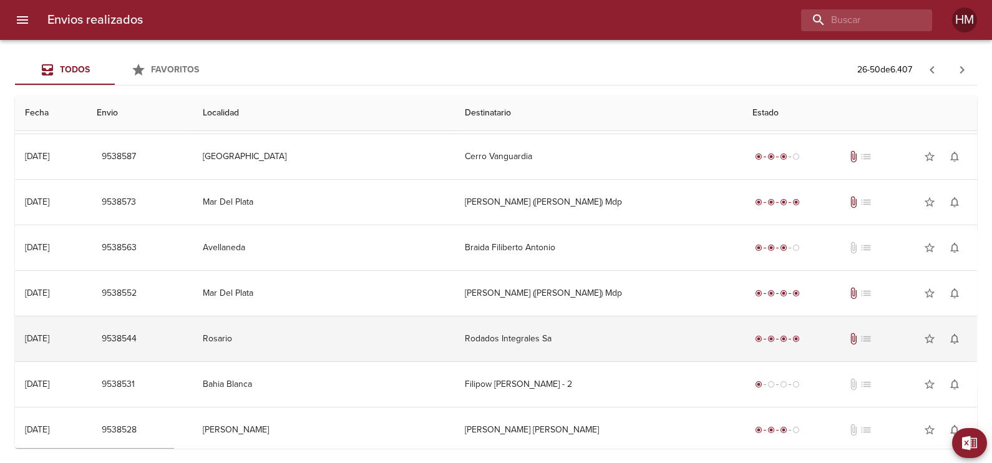
scroll to position [818, 0]
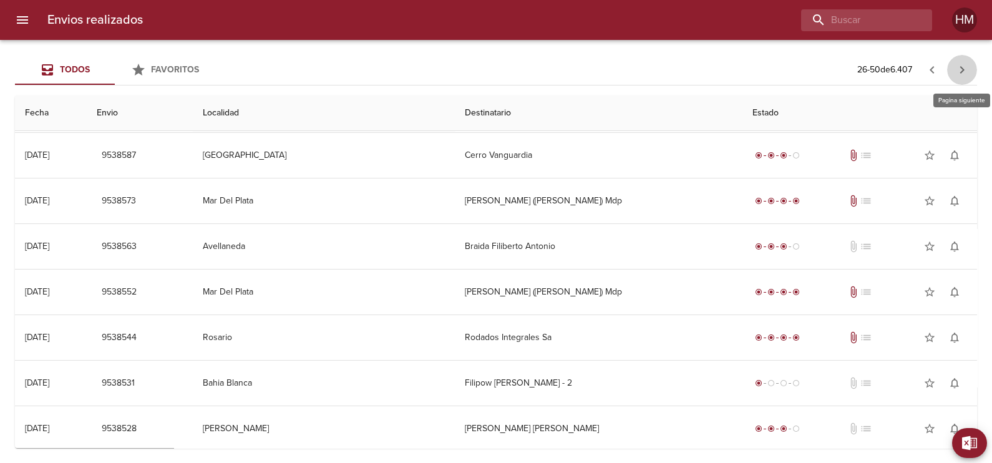
click at [965, 72] on icon "button" at bounding box center [962, 69] width 15 height 15
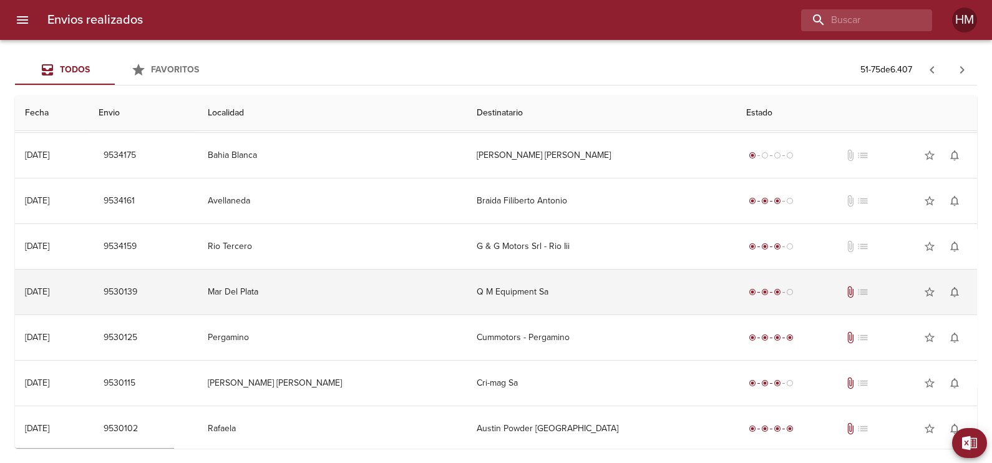
click at [562, 291] on td "Q M Equipment Sa" at bounding box center [602, 292] width 270 height 45
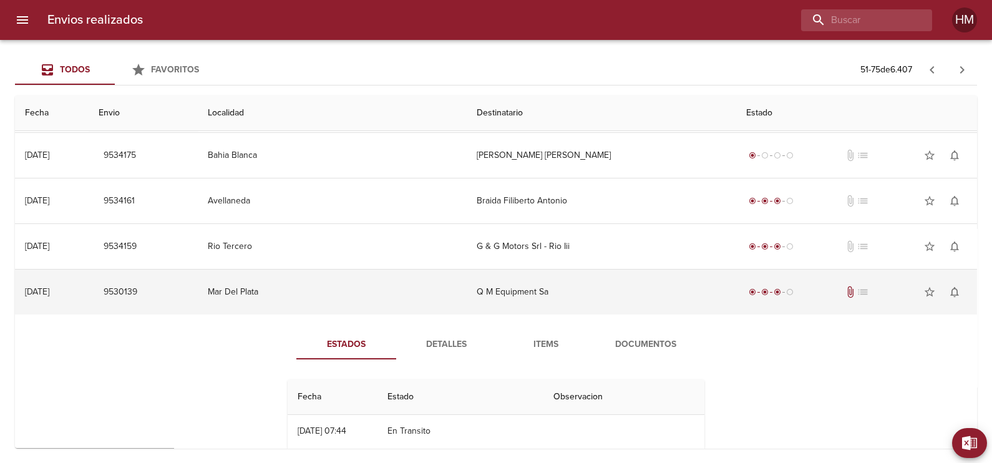
scroll to position [896, 0]
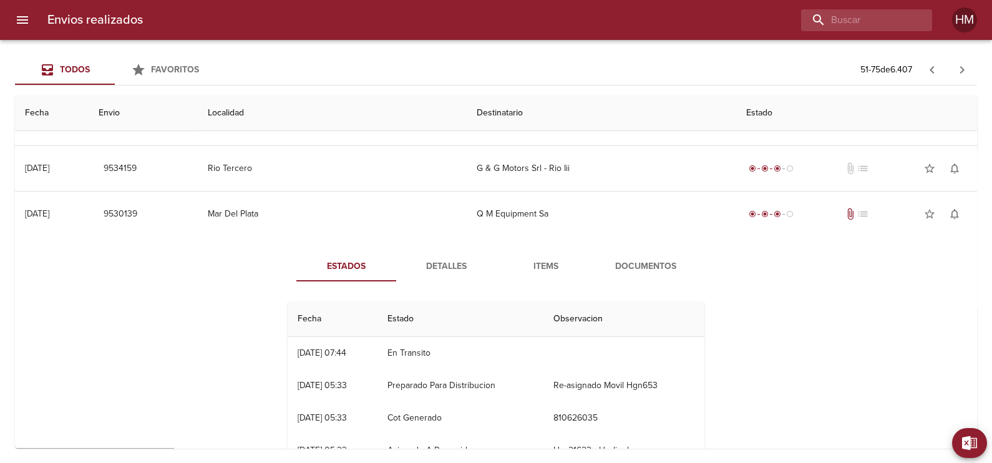
click at [456, 266] on span "Detalles" at bounding box center [446, 267] width 85 height 16
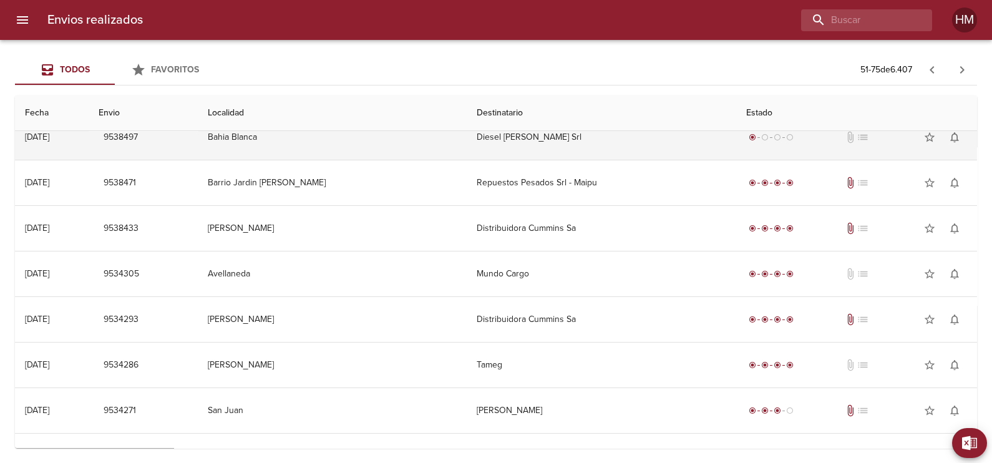
scroll to position [0, 0]
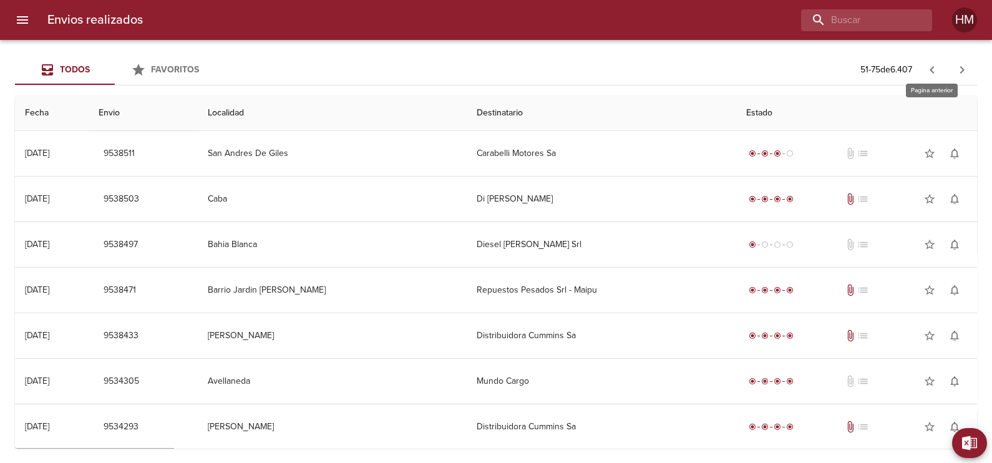
click at [937, 70] on icon "button" at bounding box center [932, 69] width 15 height 15
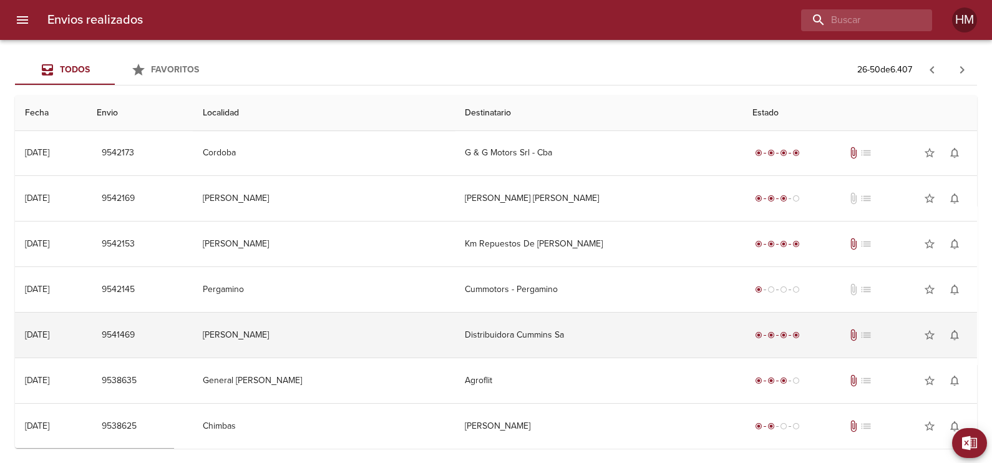
scroll to position [350, 0]
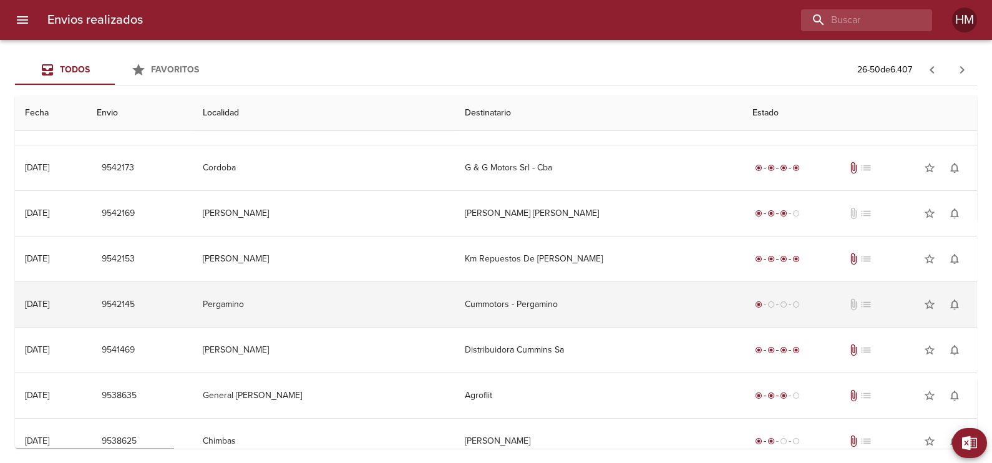
click at [502, 296] on td "Cummotors - Pergamino" at bounding box center [599, 304] width 288 height 45
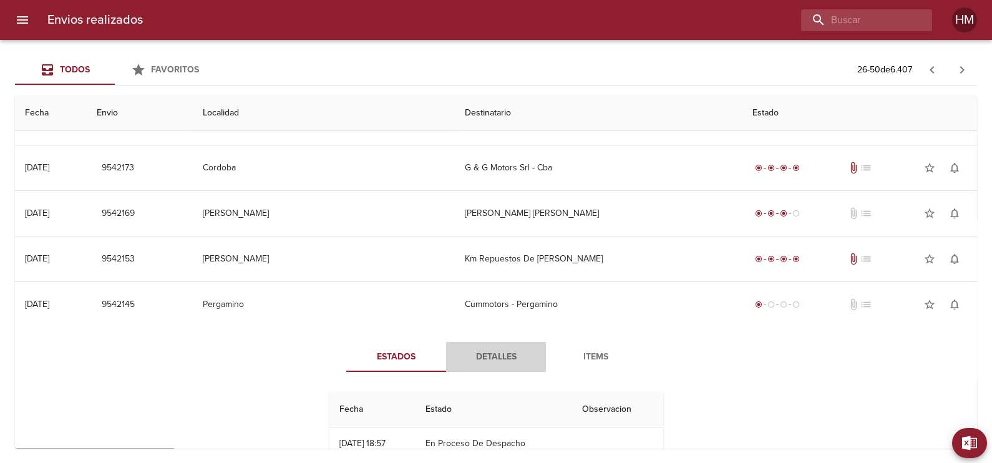
click at [509, 346] on button "Detalles" at bounding box center [496, 357] width 100 height 30
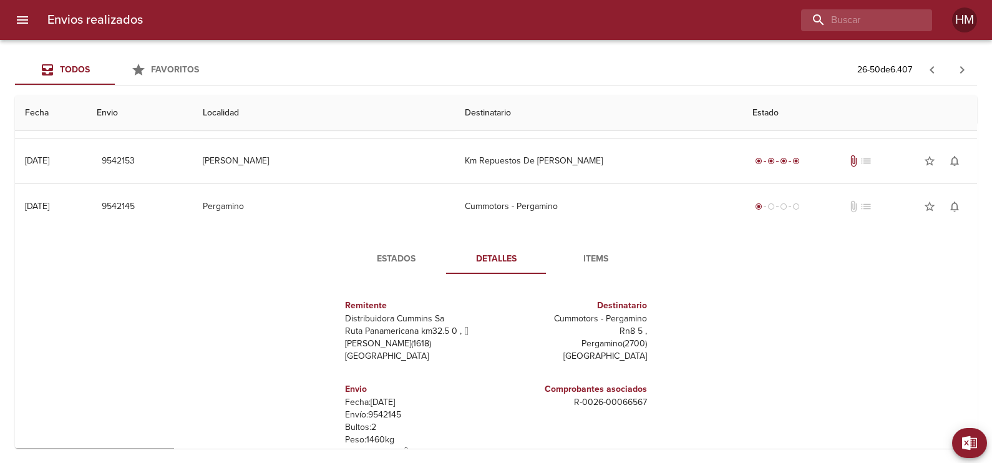
scroll to position [428, 0]
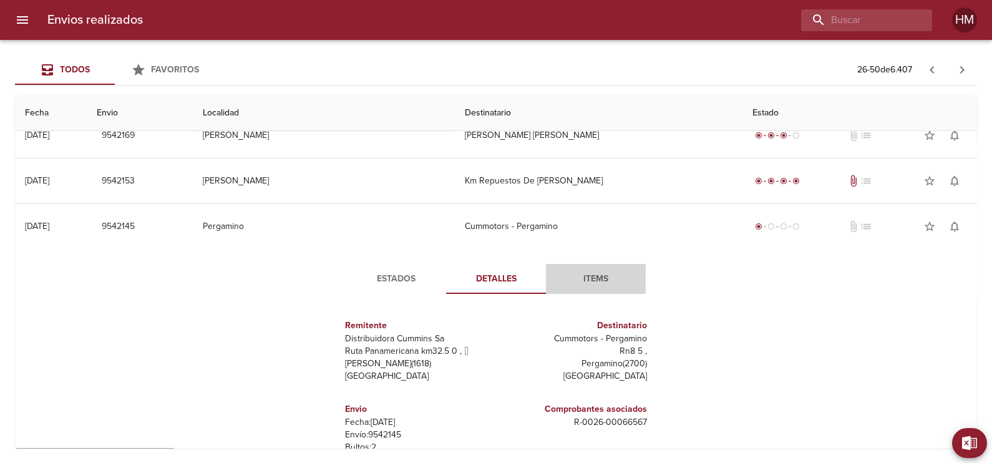
click at [570, 284] on span "Items" at bounding box center [596, 279] width 85 height 16
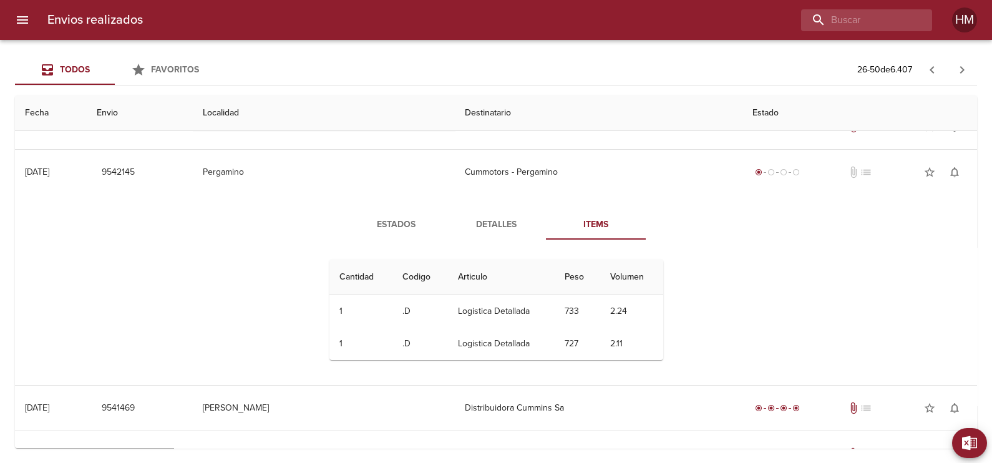
scroll to position [506, 0]
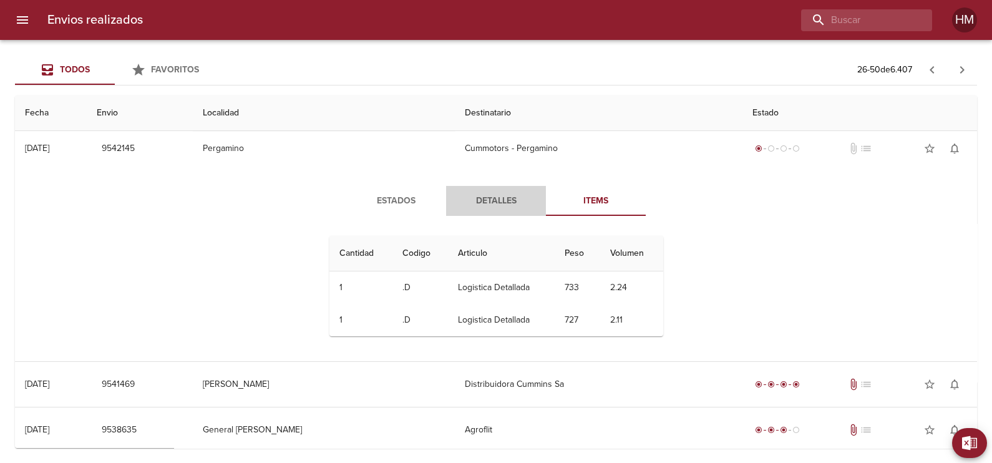
click at [496, 210] on button "Detalles" at bounding box center [496, 201] width 100 height 30
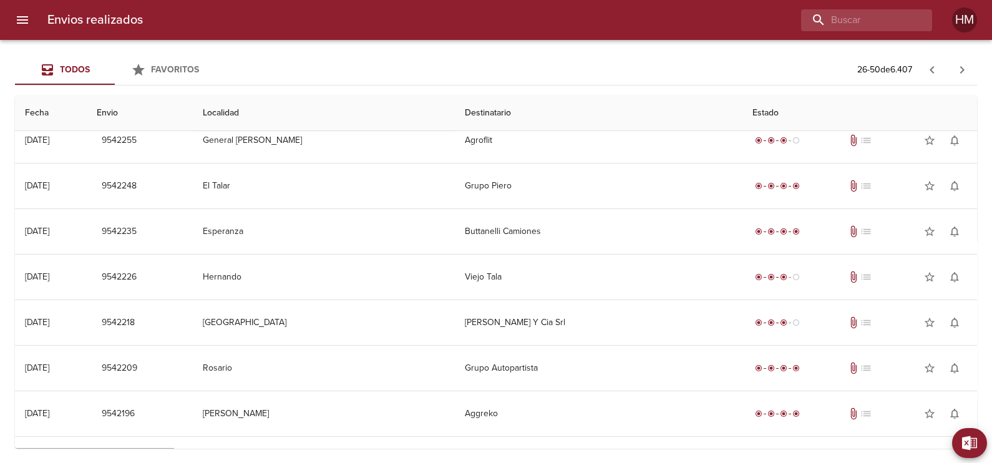
scroll to position [0, 0]
